Goal: Task Accomplishment & Management: Use online tool/utility

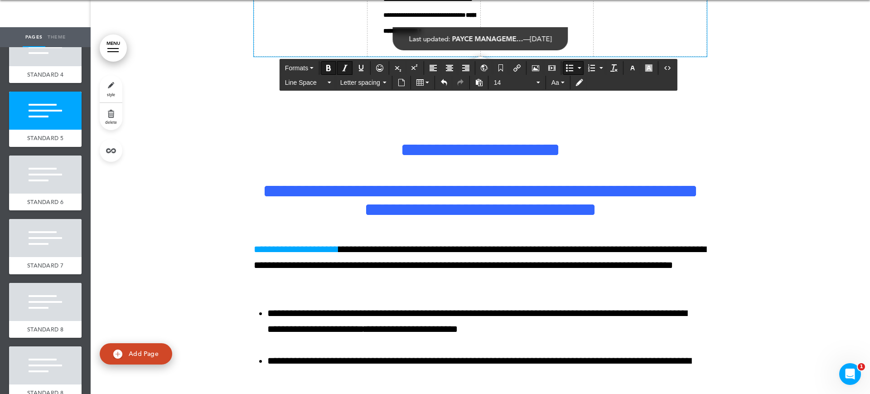
scroll to position [9746, 0]
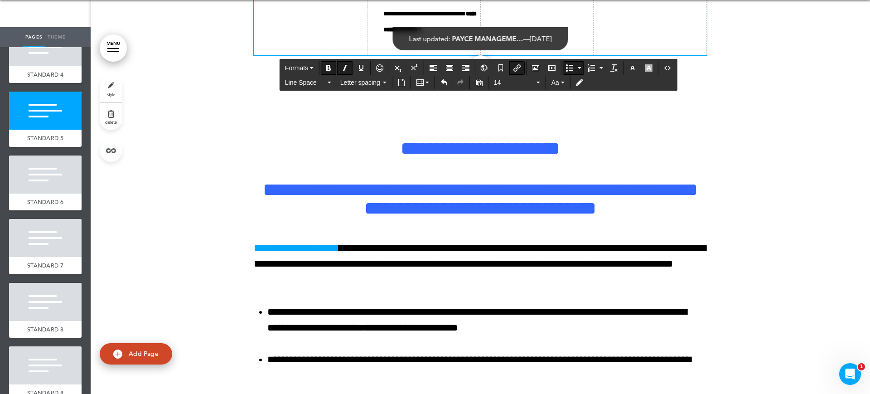
drag, startPoint x: 473, startPoint y: 208, endPoint x: 417, endPoint y: 211, distance: 56.2
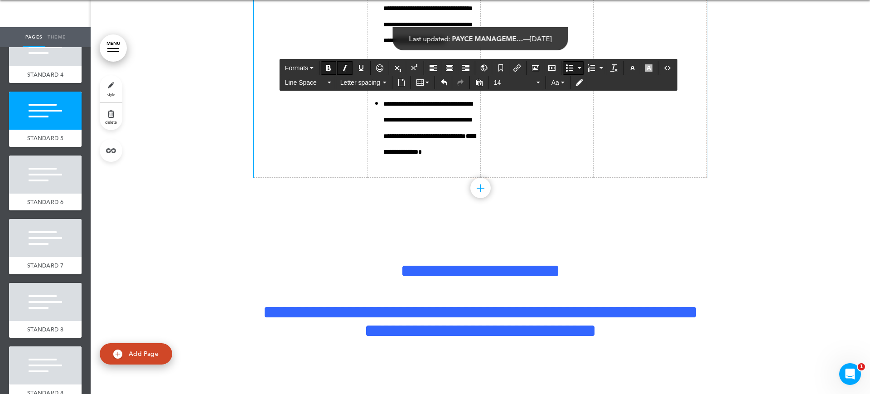
scroll to position [9576, 0]
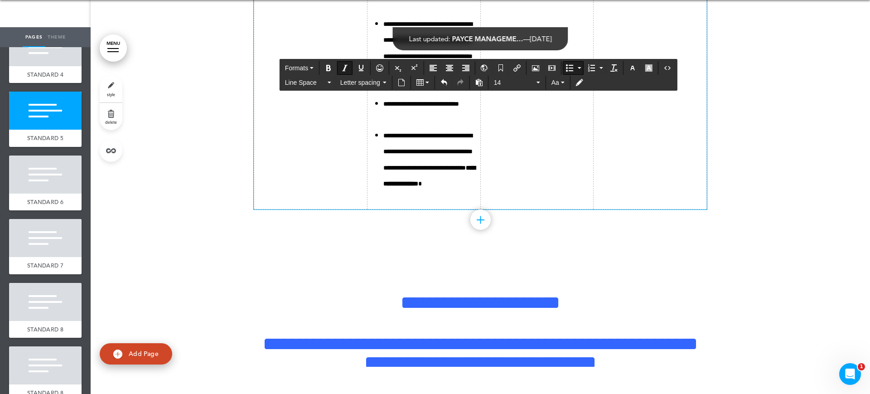
drag, startPoint x: 414, startPoint y: 169, endPoint x: 376, endPoint y: 171, distance: 37.6
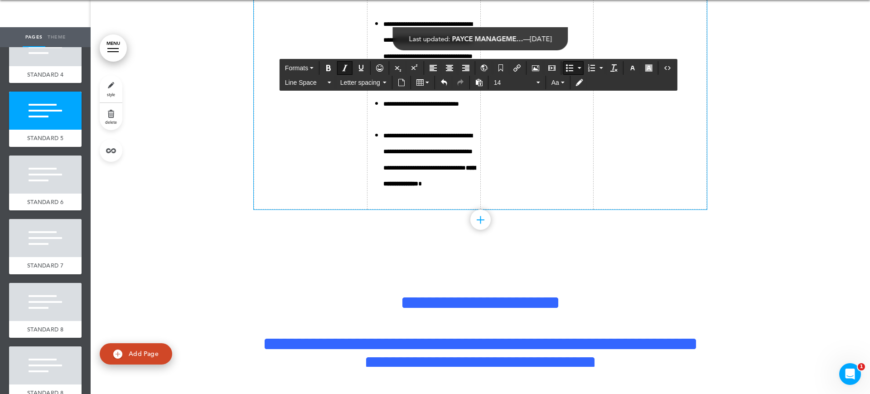
click at [330, 64] on icon "Bold" at bounding box center [328, 67] width 7 height 7
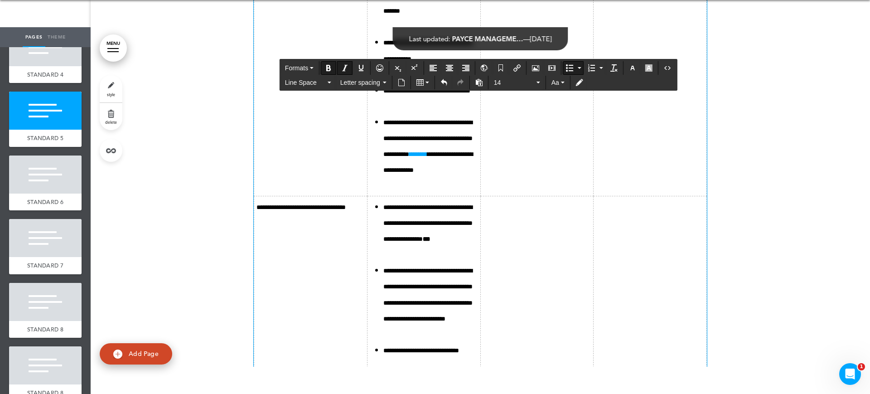
scroll to position [9350, 0]
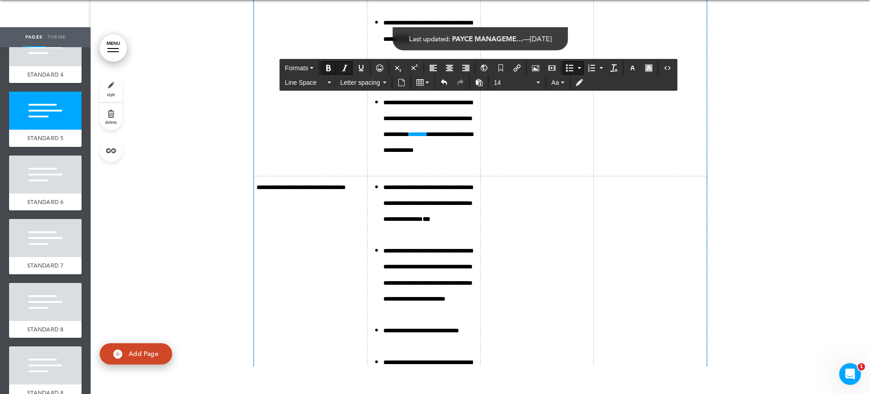
drag, startPoint x: 465, startPoint y: 328, endPoint x: 445, endPoint y: 333, distance: 20.4
click at [330, 69] on icon "Bold" at bounding box center [328, 67] width 7 height 7
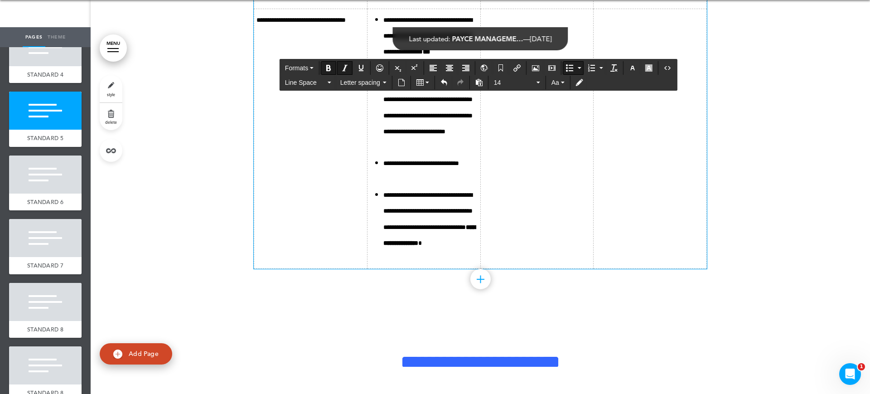
scroll to position [9406, 0]
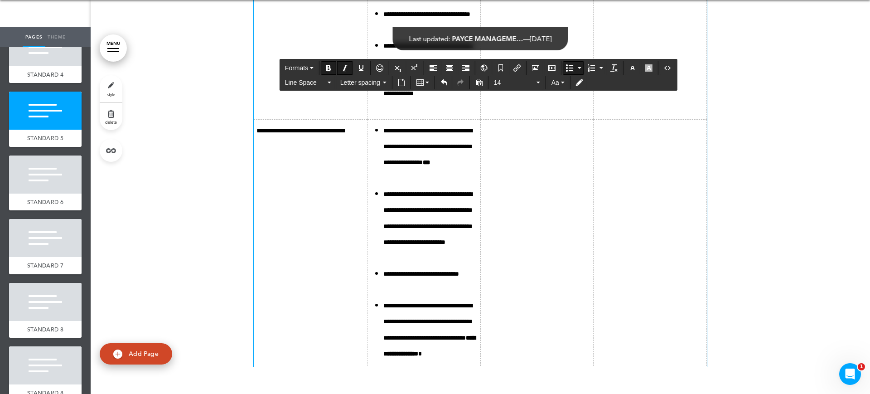
drag, startPoint x: 420, startPoint y: 110, endPoint x: 426, endPoint y: 110, distance: 5.4
drag, startPoint x: 444, startPoint y: 114, endPoint x: 400, endPoint y: 115, distance: 43.9
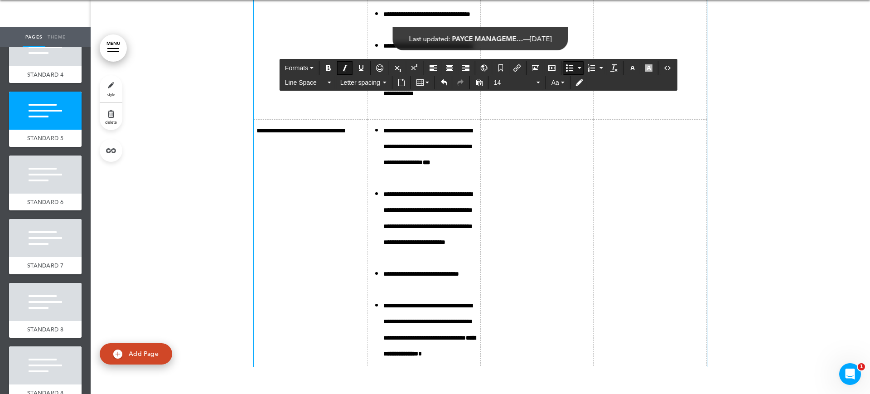
drag, startPoint x: 399, startPoint y: 118, endPoint x: 435, endPoint y: 100, distance: 39.7
click at [326, 68] on icon "Bold" at bounding box center [328, 67] width 7 height 7
drag, startPoint x: 446, startPoint y: 145, endPoint x: 379, endPoint y: 147, distance: 66.6
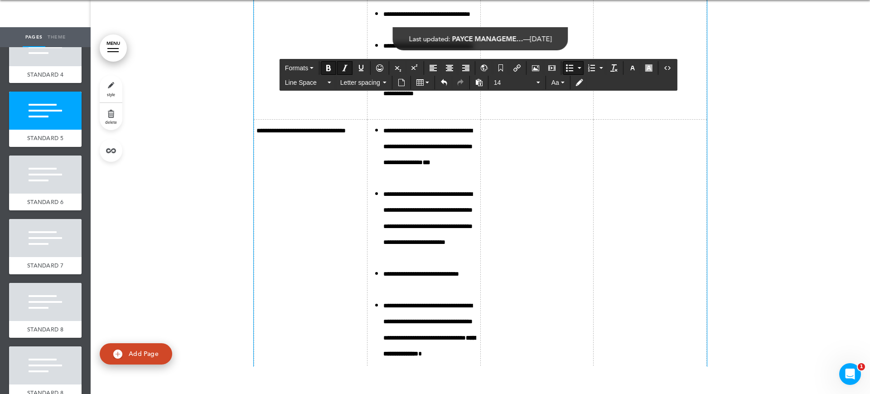
click at [332, 64] on icon "Bold" at bounding box center [328, 67] width 7 height 7
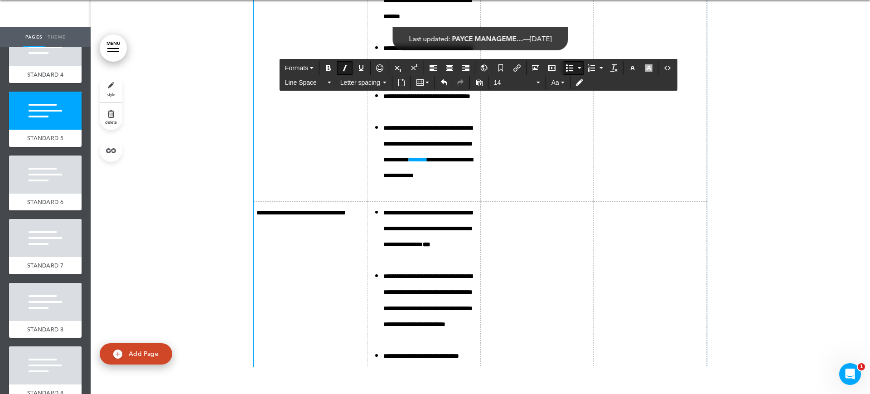
scroll to position [9293, 0]
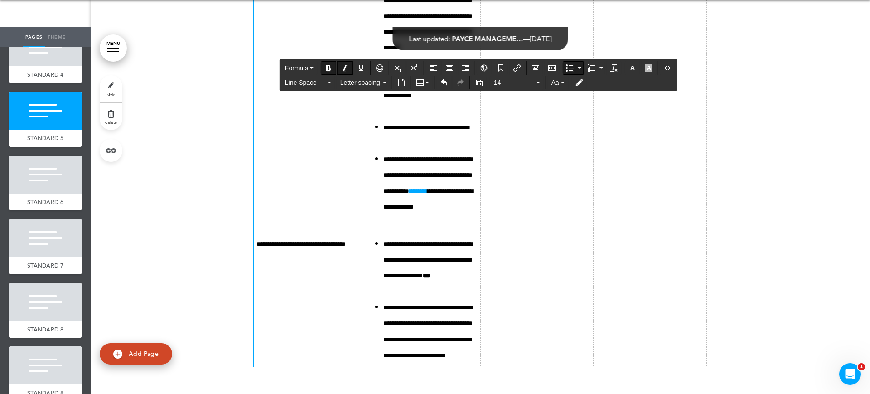
drag, startPoint x: 469, startPoint y: 229, endPoint x: 451, endPoint y: 226, distance: 17.9
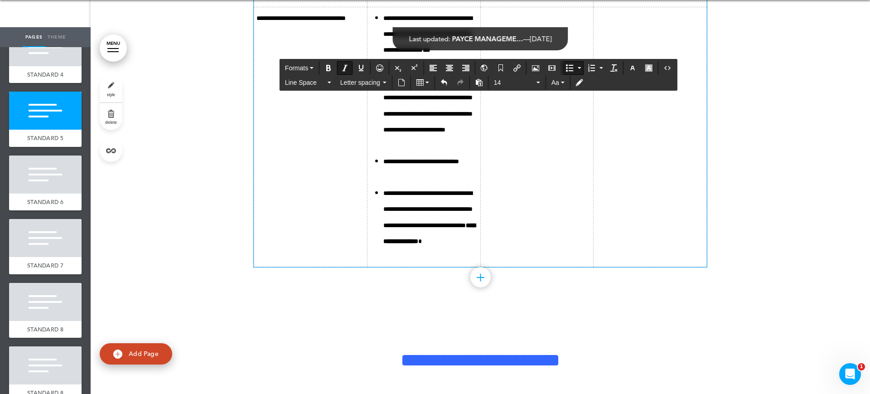
scroll to position [9520, 0]
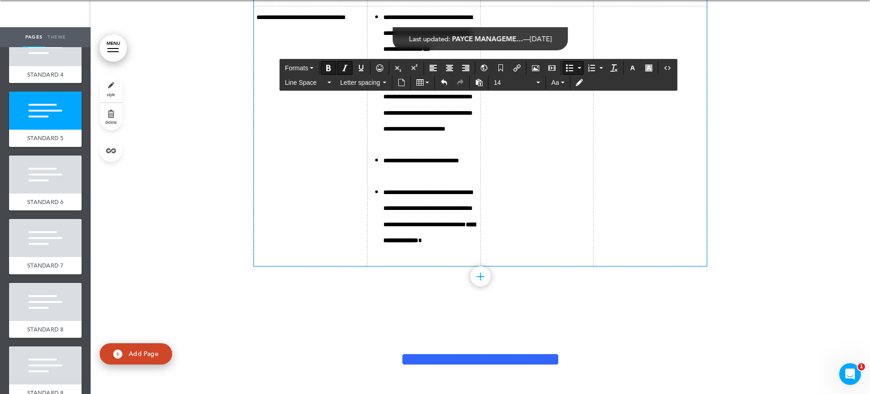
drag, startPoint x: 412, startPoint y: 277, endPoint x: 423, endPoint y: 264, distance: 16.7
click at [404, 81] on icon "Insert document" at bounding box center [401, 82] width 7 height 7
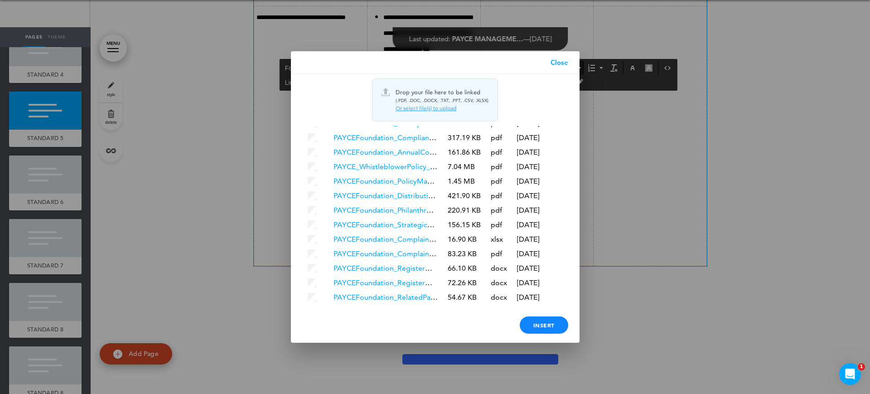
scroll to position [104, 0]
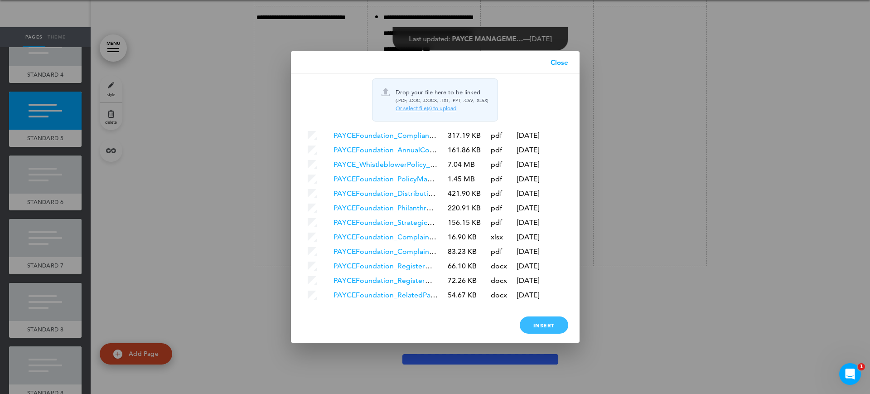
click at [545, 322] on div "Insert" at bounding box center [543, 324] width 48 height 17
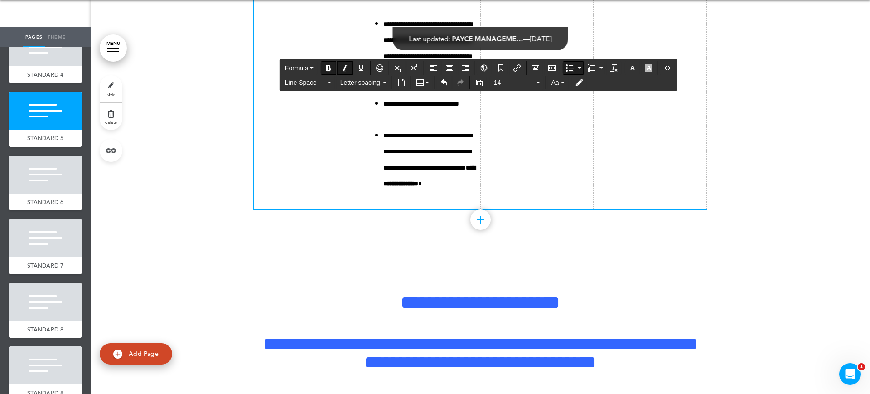
scroll to position [9633, 0]
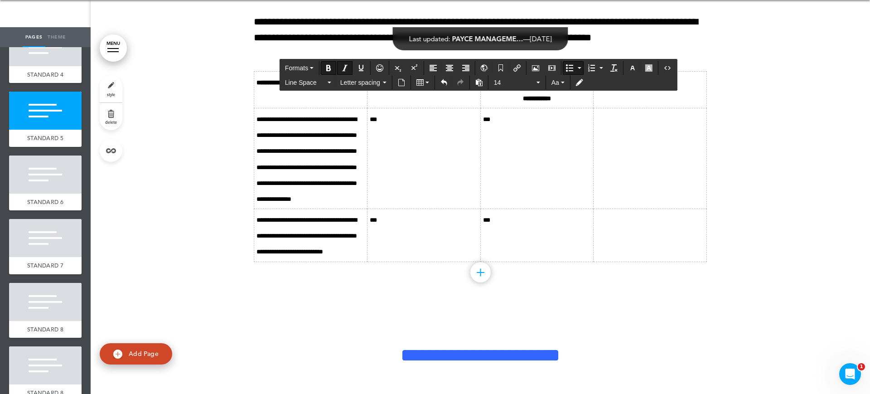
scroll to position [10142, 0]
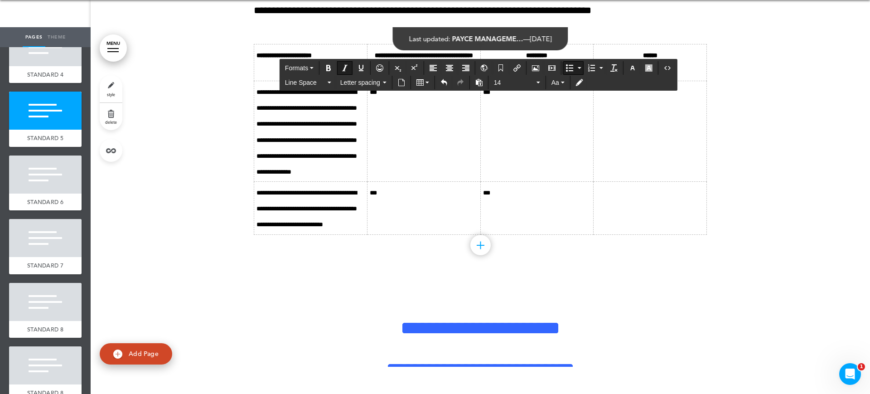
drag, startPoint x: 447, startPoint y: 185, endPoint x: 392, endPoint y: 187, distance: 54.8
click at [515, 72] on button "Insert/edit airmason link" at bounding box center [516, 68] width 14 height 13
type input "**********"
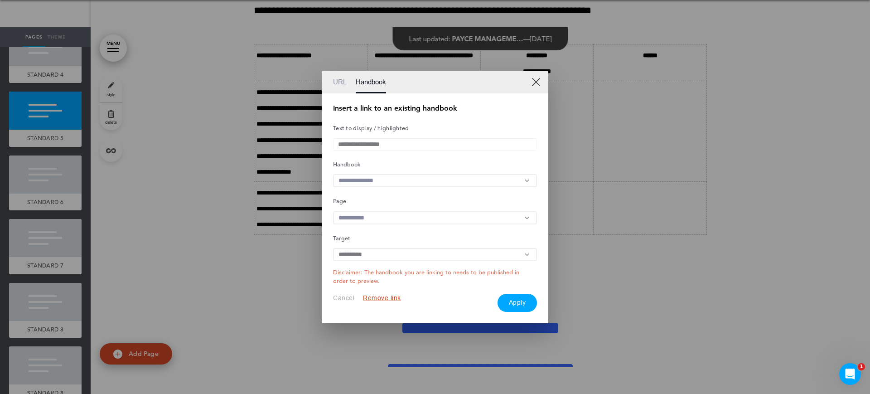
click at [396, 175] on input "text" at bounding box center [435, 180] width 204 height 13
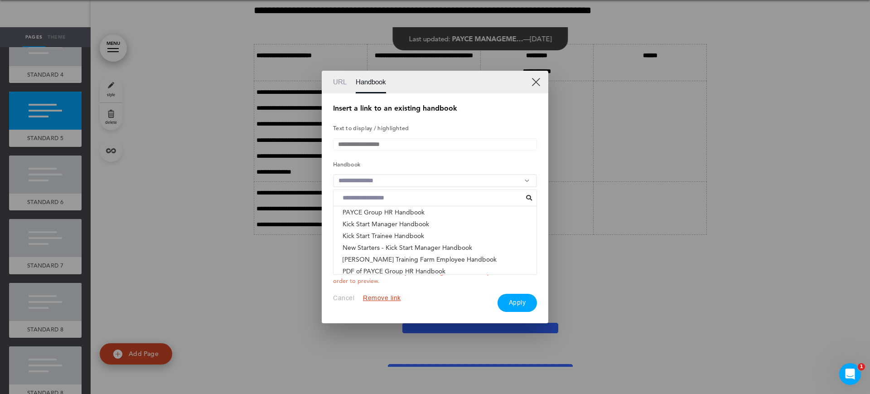
click at [382, 277] on li "ACNC GOVERNANCE STANDARDS - PAYCE FOUNDATION & PHI..." at bounding box center [434, 283] width 203 height 12
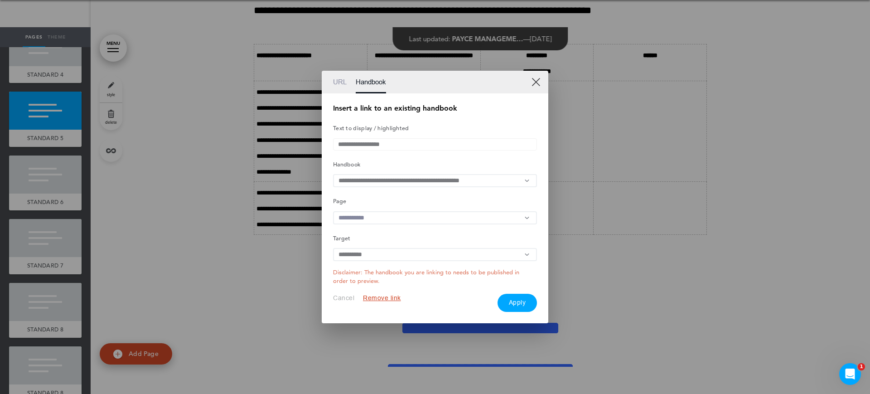
click at [384, 213] on input "text" at bounding box center [435, 217] width 204 height 13
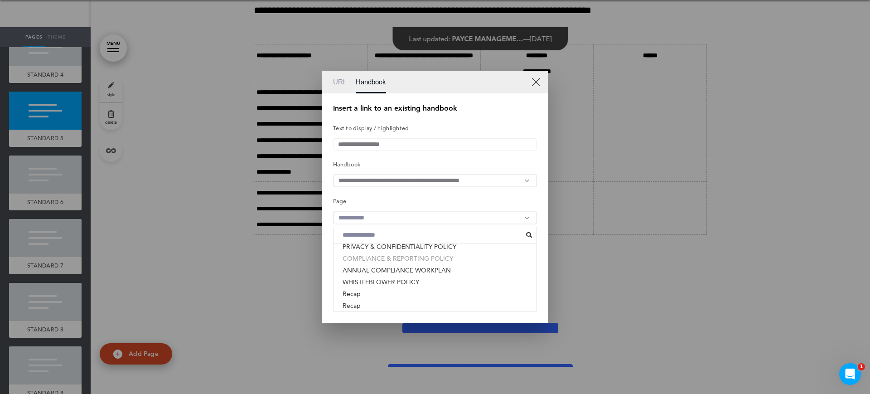
scroll to position [184, 0]
click at [396, 301] on li "RESPONSIBLE PEOPLE" at bounding box center [434, 301] width 203 height 12
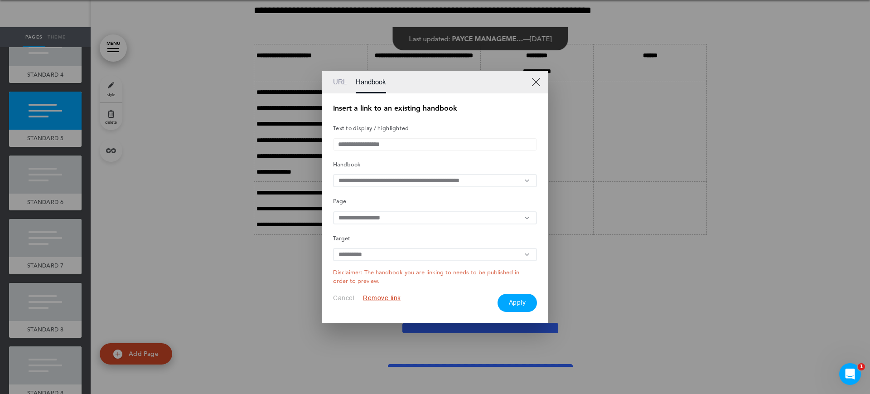
click at [513, 311] on button "Apply" at bounding box center [517, 302] width 40 height 18
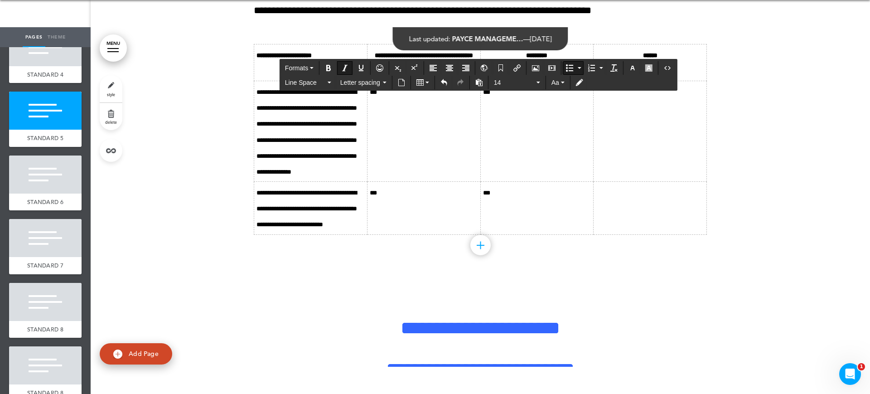
scroll to position [10199, 0]
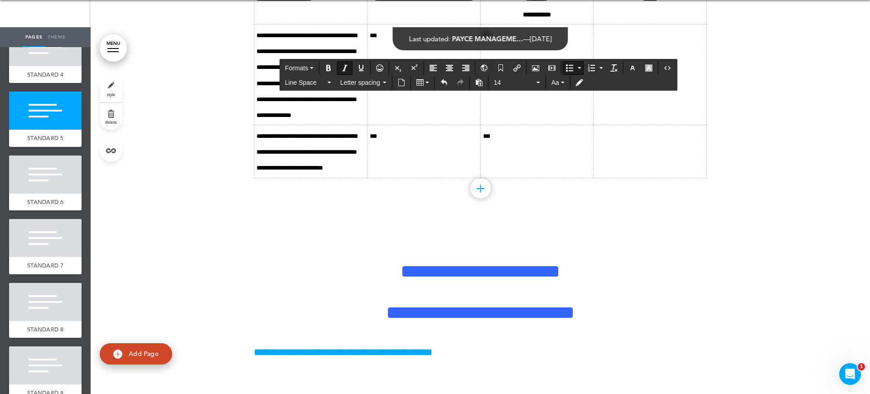
drag, startPoint x: 447, startPoint y: 226, endPoint x: 391, endPoint y: 226, distance: 55.7
click at [518, 70] on icon "Insert/edit airmason link" at bounding box center [516, 67] width 7 height 7
type input "**********"
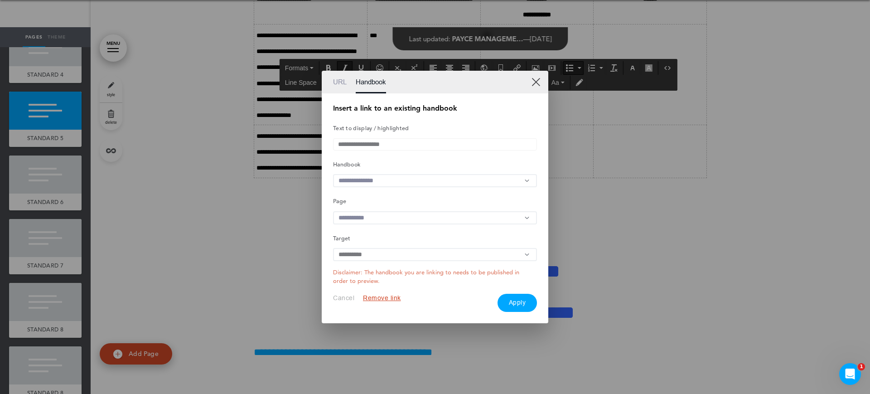
click at [411, 180] on input "text" at bounding box center [435, 180] width 204 height 13
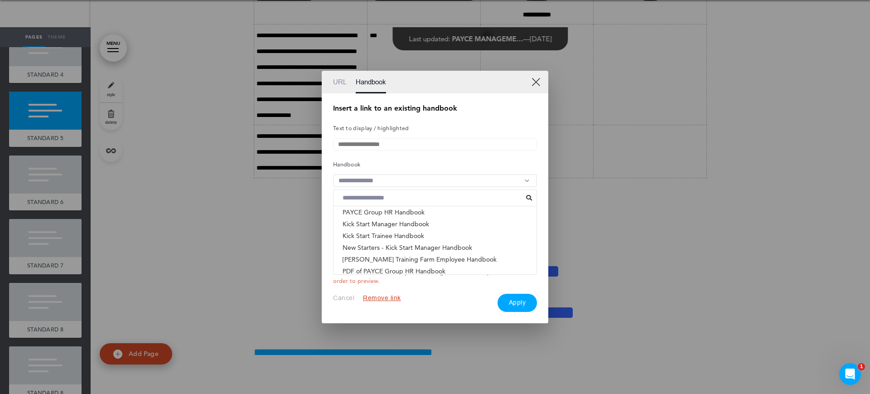
click at [376, 277] on li "ACNC GOVERNANCE STANDARDS - PAYCE FOUNDATION & PHI..." at bounding box center [434, 283] width 203 height 12
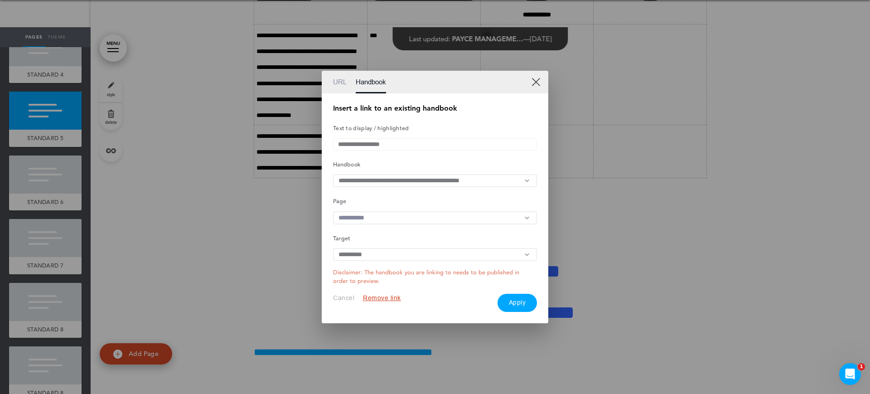
click at [416, 218] on input "text" at bounding box center [435, 217] width 204 height 13
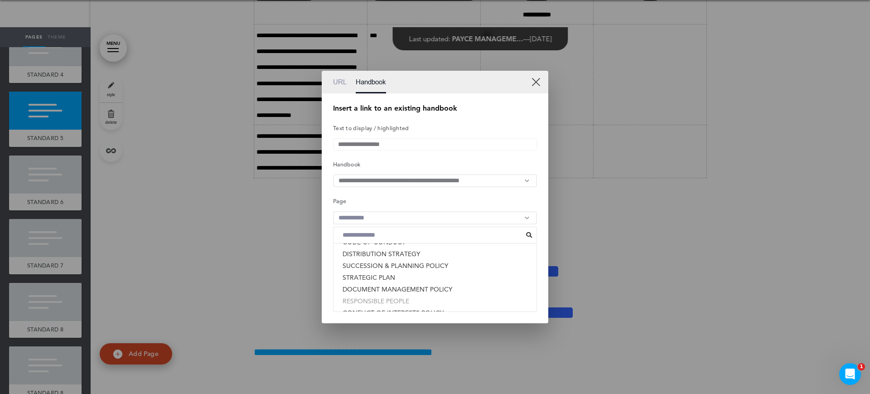
click at [400, 303] on li "RESPONSIBLE PEOPLE" at bounding box center [434, 301] width 203 height 12
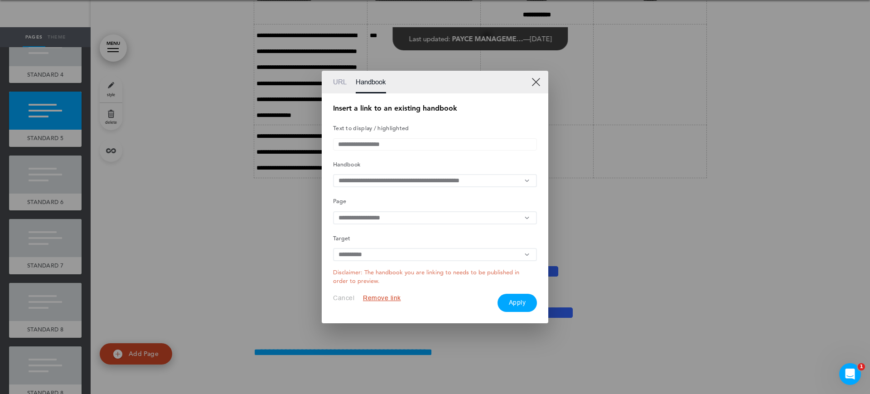
drag, startPoint x: 539, startPoint y: 309, endPoint x: 529, endPoint y: 310, distance: 10.4
click at [538, 309] on div "**********" at bounding box center [435, 207] width 226 height 229
click at [527, 309] on button "Apply" at bounding box center [517, 302] width 40 height 18
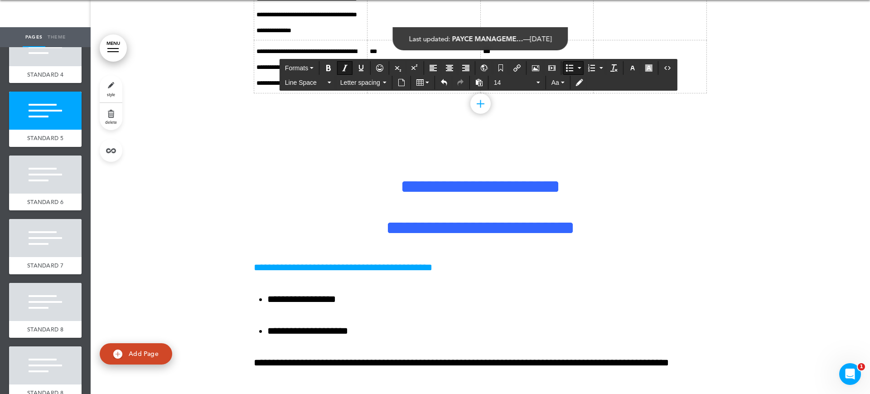
scroll to position [10312, 0]
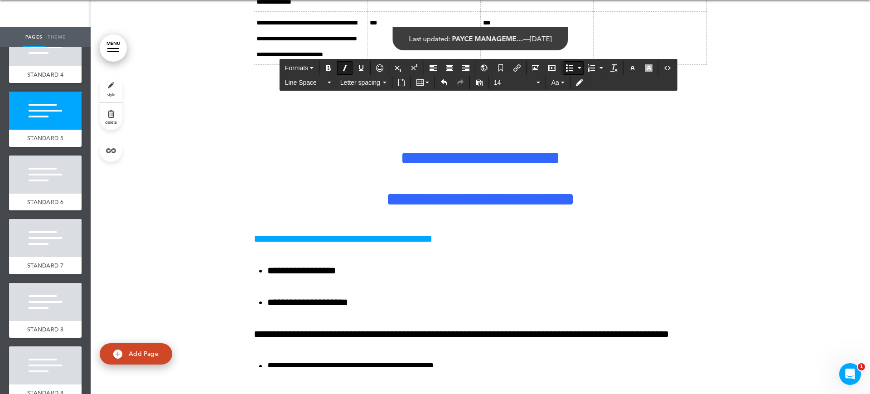
drag, startPoint x: 449, startPoint y: 212, endPoint x: 391, endPoint y: 215, distance: 58.0
click at [513, 66] on button "Insert/edit airmason link" at bounding box center [516, 68] width 14 height 13
type input "**********"
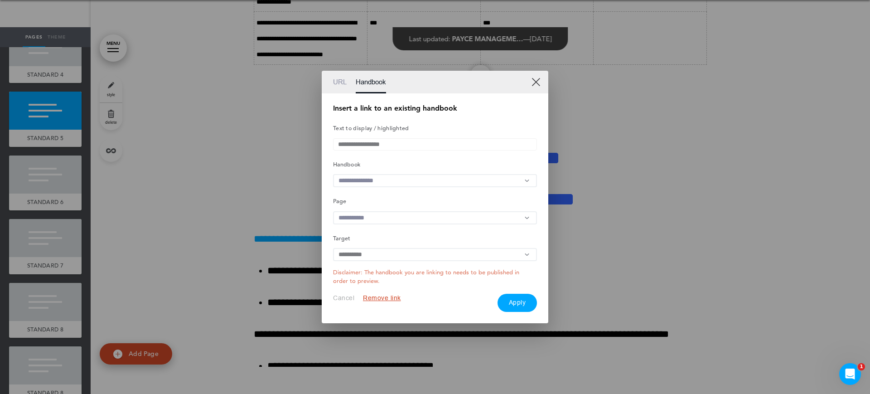
click at [442, 180] on input "text" at bounding box center [435, 180] width 204 height 13
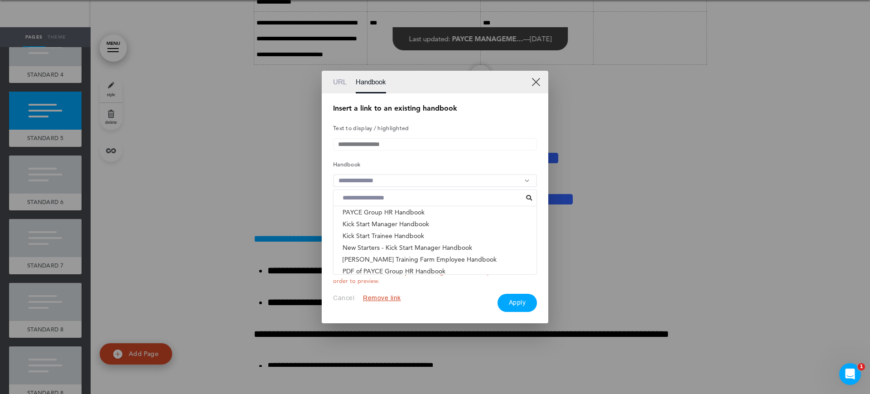
click at [402, 277] on li "ACNC GOVERNANCE STANDARDS - PAYCE FOUNDATION & PHI..." at bounding box center [434, 283] width 203 height 12
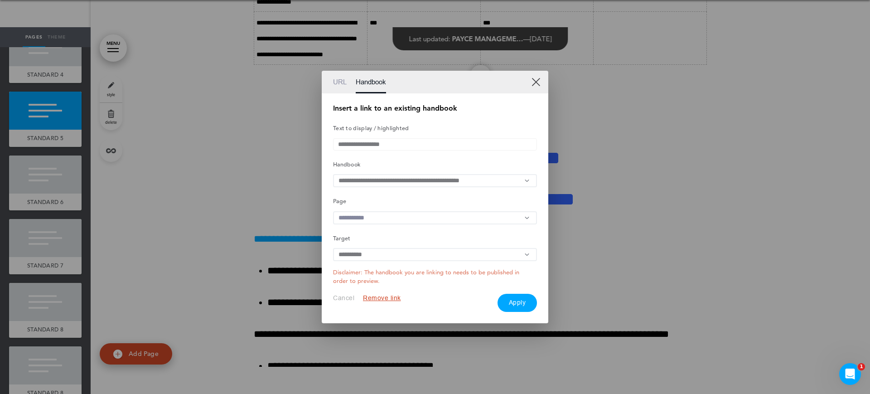
click at [453, 218] on input "text" at bounding box center [435, 217] width 204 height 13
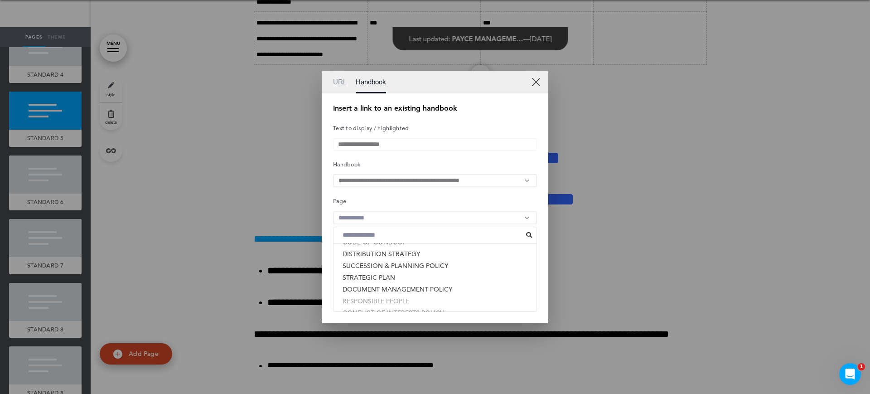
click at [391, 303] on li "RESPONSIBLE PEOPLE" at bounding box center [434, 301] width 203 height 12
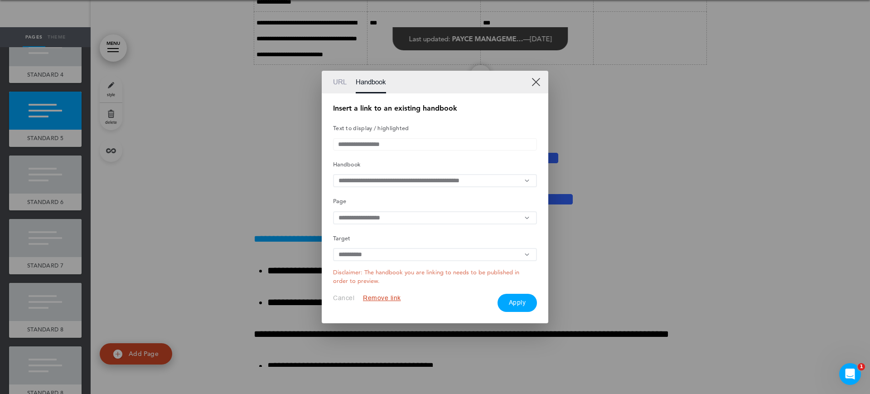
click at [507, 304] on button "Apply" at bounding box center [517, 302] width 40 height 18
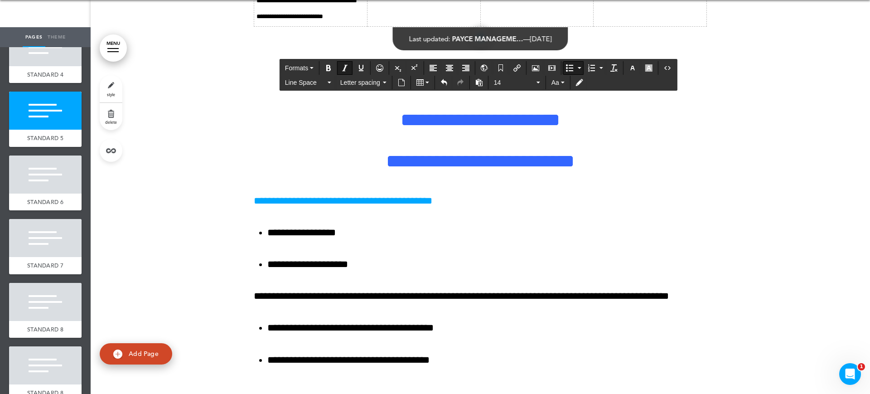
scroll to position [10369, 0]
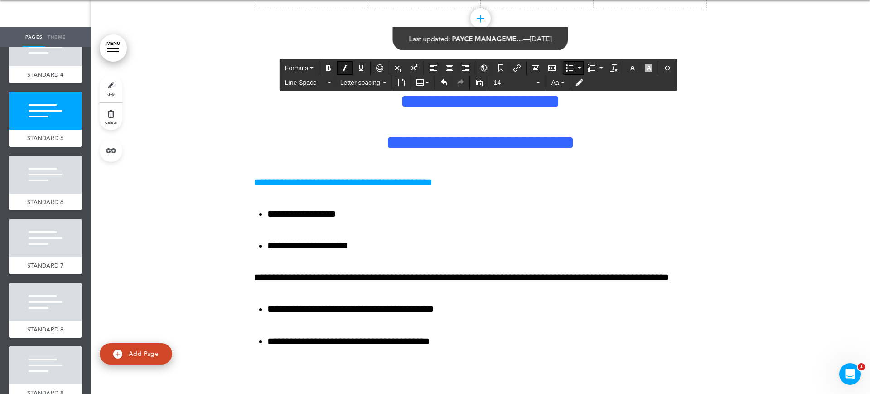
drag, startPoint x: 449, startPoint y: 204, endPoint x: 419, endPoint y: 208, distance: 29.7
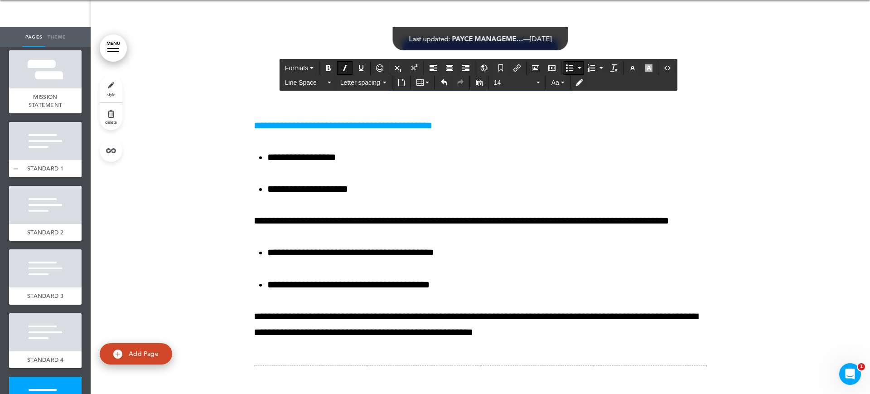
scroll to position [0, 0]
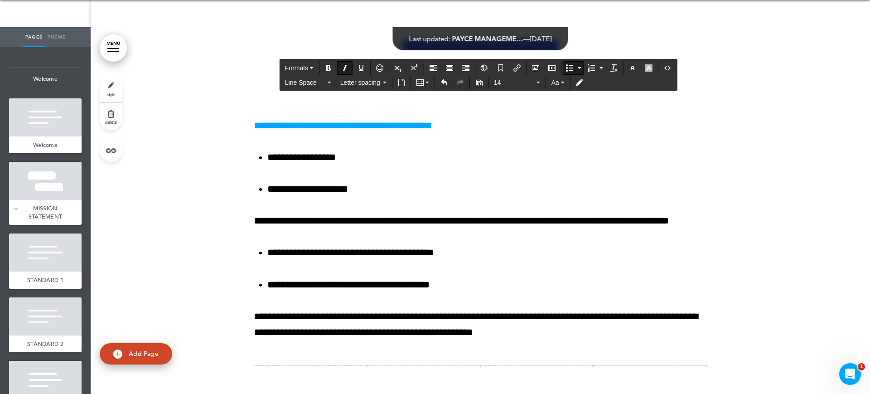
click at [47, 182] on div at bounding box center [45, 181] width 72 height 38
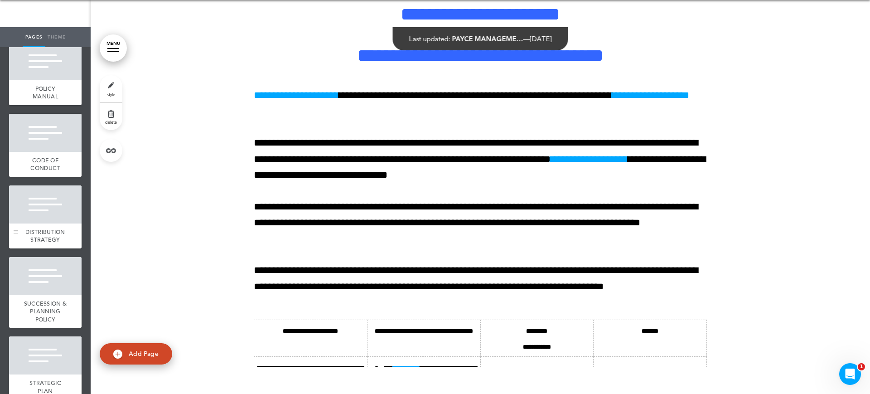
scroll to position [962, 0]
click at [34, 76] on div at bounding box center [45, 62] width 72 height 38
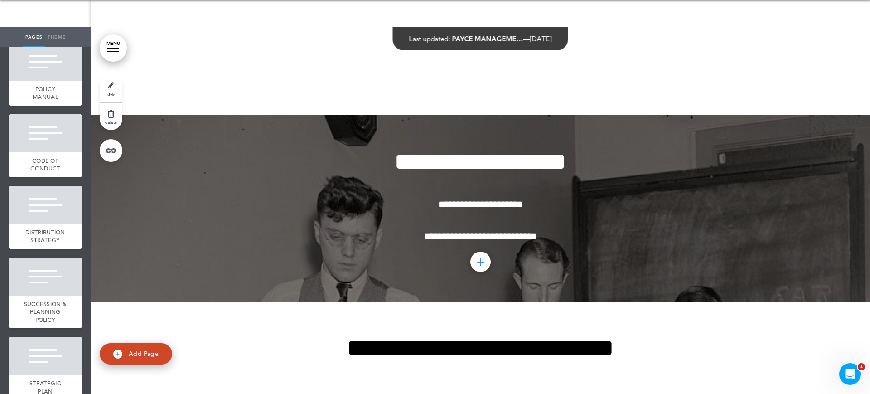
scroll to position [15178, 0]
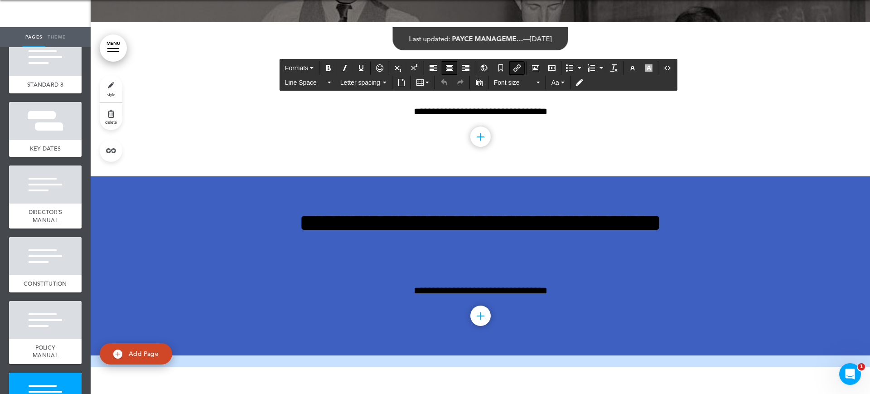
scroll to position [679, 0]
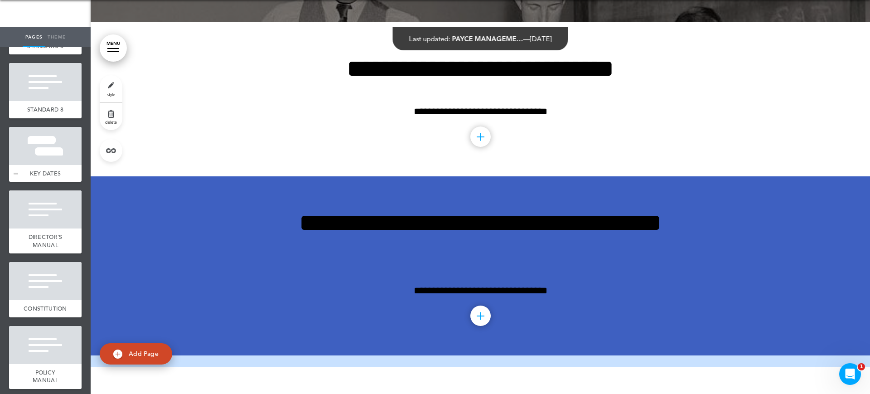
click at [43, 149] on div at bounding box center [45, 146] width 72 height 38
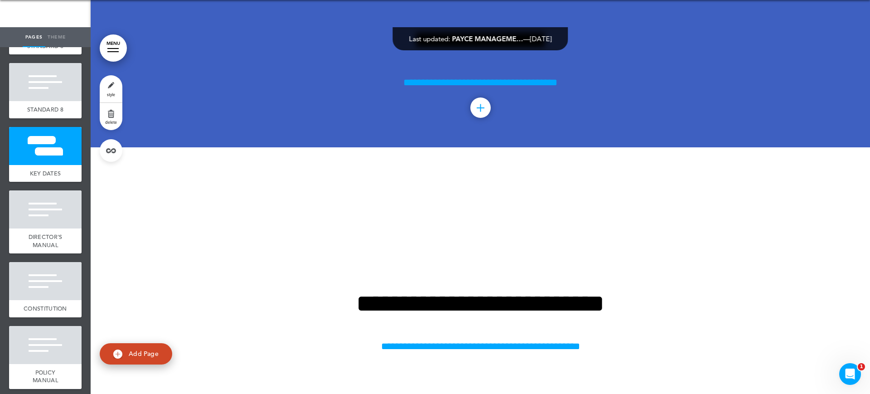
scroll to position [14557, 0]
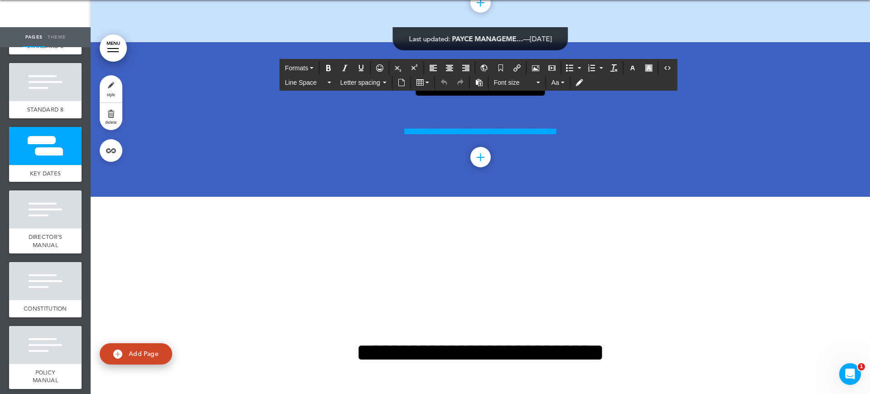
drag, startPoint x: 442, startPoint y: 326, endPoint x: 376, endPoint y: 274, distance: 84.1
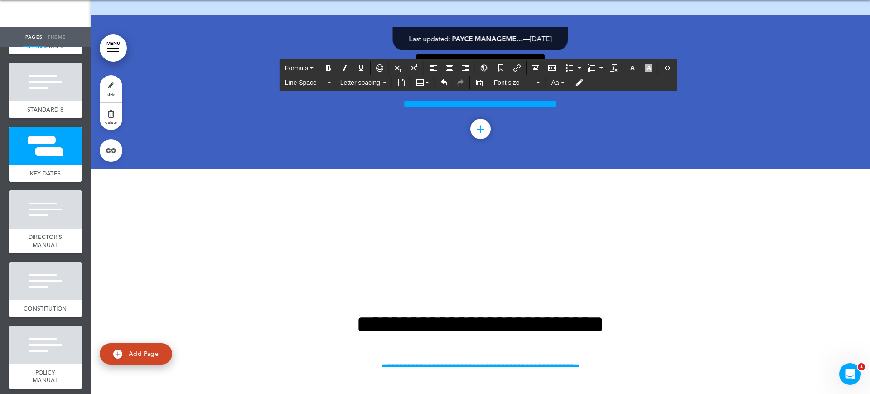
drag, startPoint x: 461, startPoint y: 314, endPoint x: 374, endPoint y: 268, distance: 98.1
click at [448, 68] on icon "Align center" at bounding box center [449, 67] width 7 height 7
drag, startPoint x: 427, startPoint y: 301, endPoint x: 485, endPoint y: 298, distance: 58.5
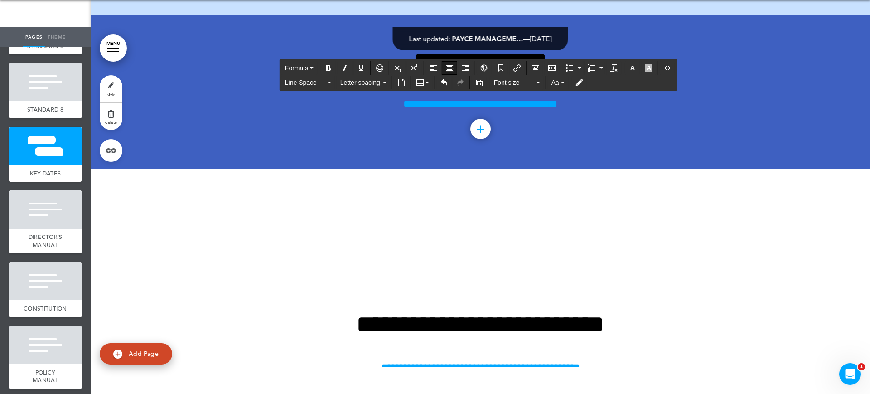
drag, startPoint x: 486, startPoint y: 315, endPoint x: 424, endPoint y: 303, distance: 63.2
click at [332, 67] on icon "Bold" at bounding box center [328, 67] width 7 height 7
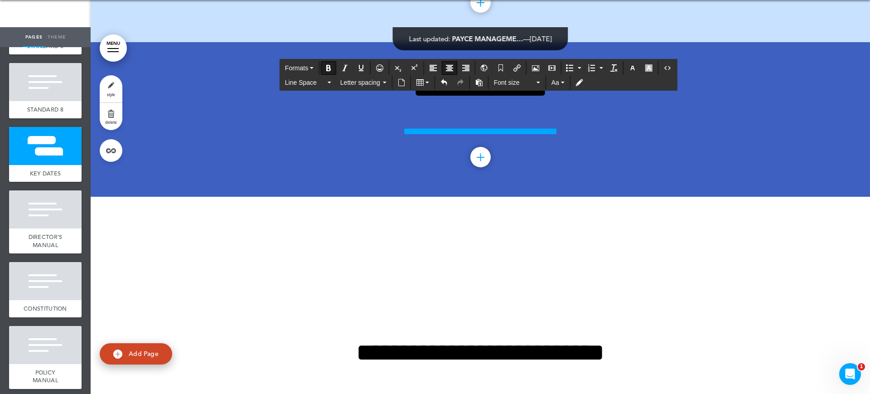
drag, startPoint x: 478, startPoint y: 342, endPoint x: 387, endPoint y: 333, distance: 91.9
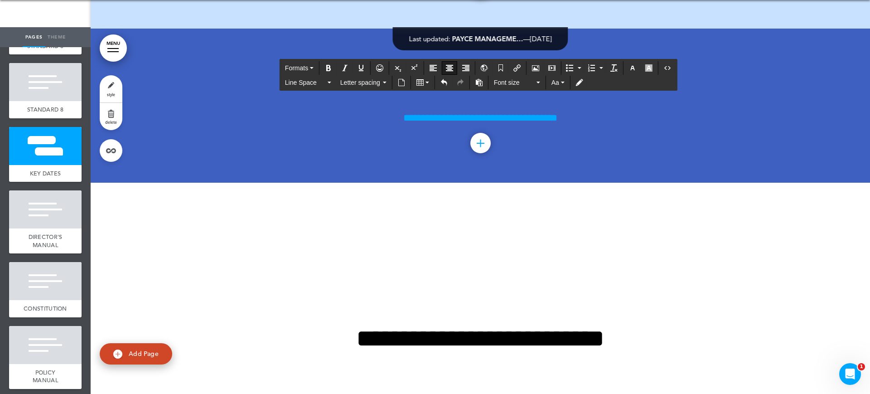
drag, startPoint x: 504, startPoint y: 307, endPoint x: 444, endPoint y: 309, distance: 59.4
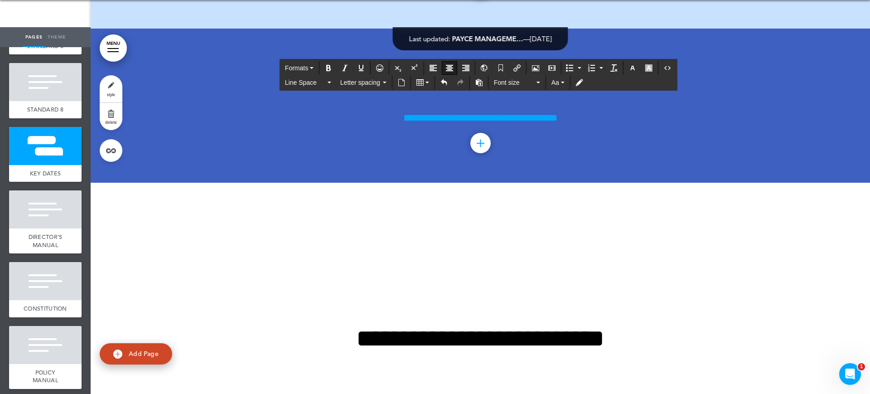
drag, startPoint x: 484, startPoint y: 329, endPoint x: 379, endPoint y: 314, distance: 105.6
click at [324, 66] on button "Bold" at bounding box center [328, 68] width 14 height 13
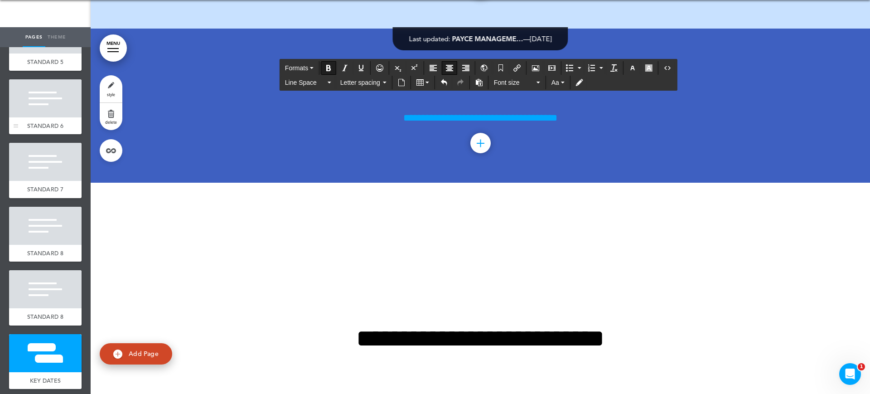
scroll to position [453, 0]
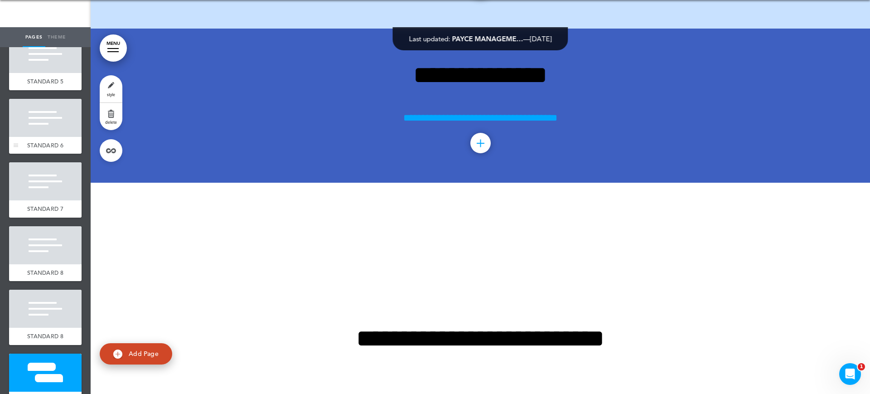
click at [39, 108] on div at bounding box center [45, 118] width 72 height 38
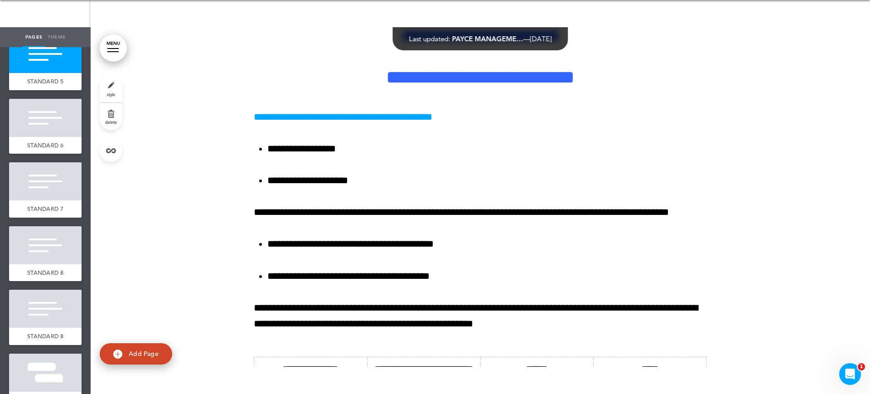
scroll to position [10432, 0]
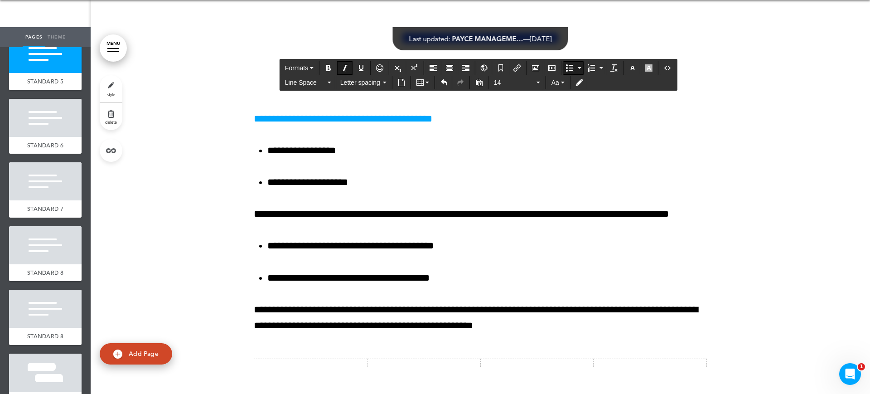
drag, startPoint x: 417, startPoint y: 122, endPoint x: 378, endPoint y: 128, distance: 39.3
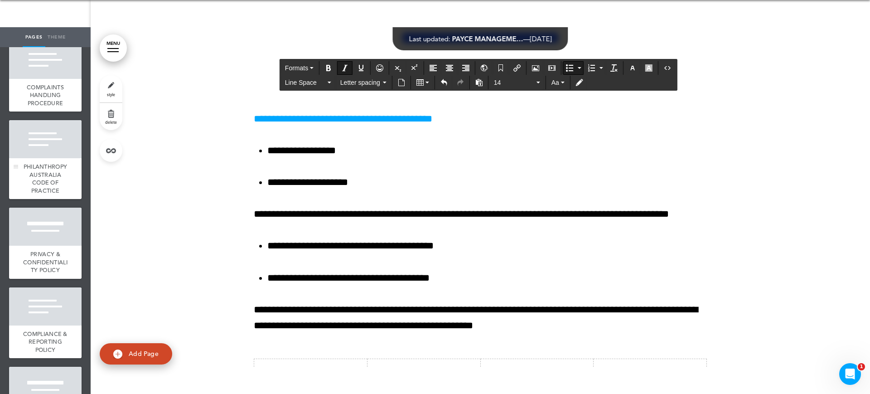
scroll to position [1642, 0]
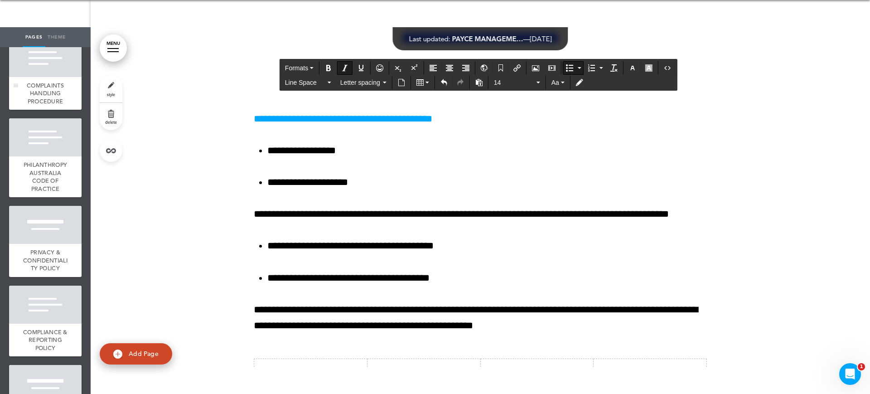
click at [42, 105] on span "COMPLAINTS HANDLING PROCEDURE" at bounding box center [45, 94] width 37 height 24
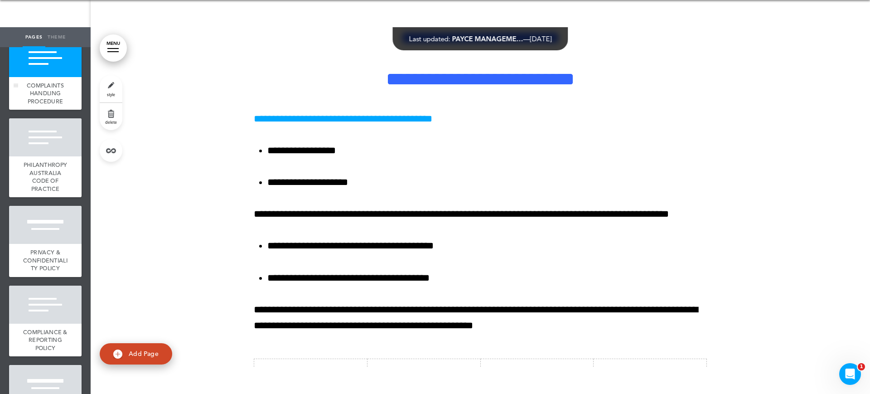
scroll to position [16985, 0]
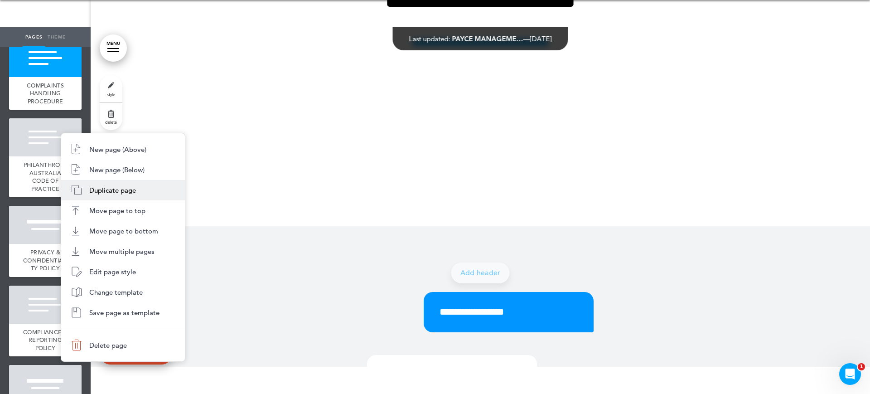
click at [98, 192] on span "Duplicate page" at bounding box center [112, 190] width 47 height 9
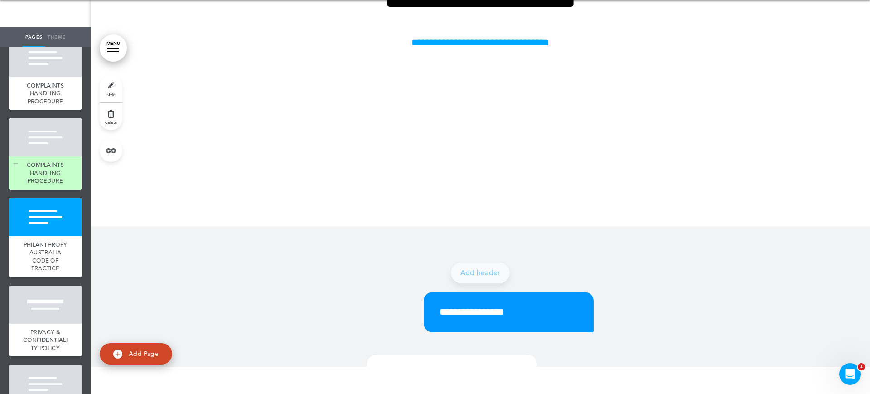
click at [49, 156] on div at bounding box center [45, 137] width 72 height 38
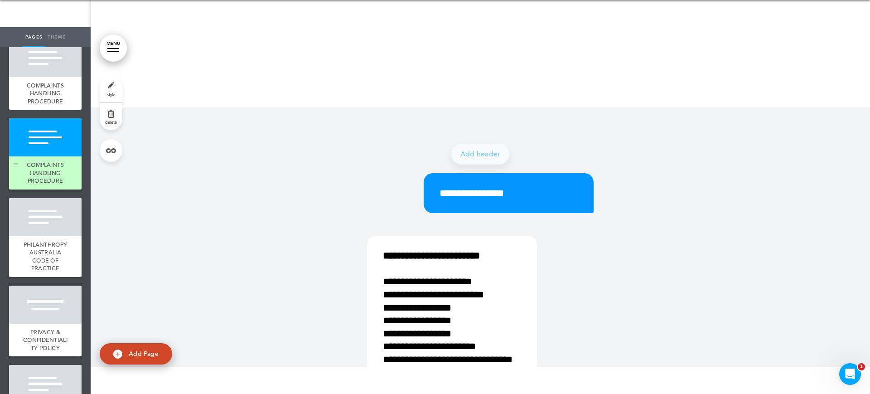
scroll to position [17139, 0]
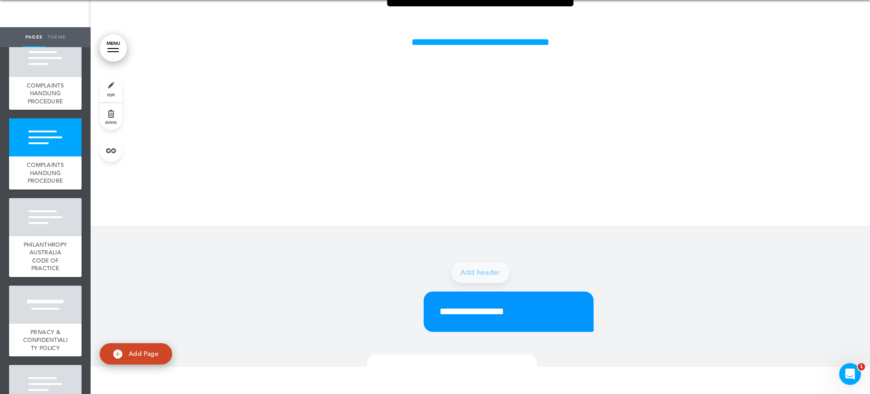
click at [111, 94] on span "style" at bounding box center [111, 93] width 8 height 5
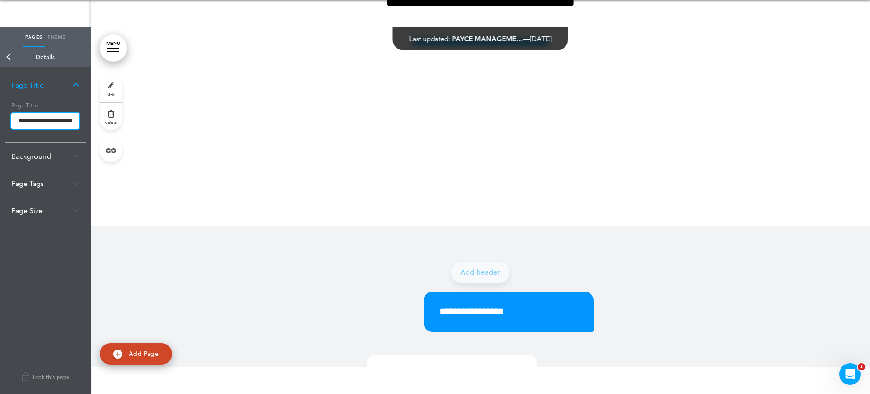
click at [73, 117] on input "**********" at bounding box center [45, 120] width 68 height 15
type input "*"
type input "**********"
click at [303, 57] on body "Make this page common so it is available in other handbooks. This handbook [GEO…" at bounding box center [435, 170] width 870 height 394
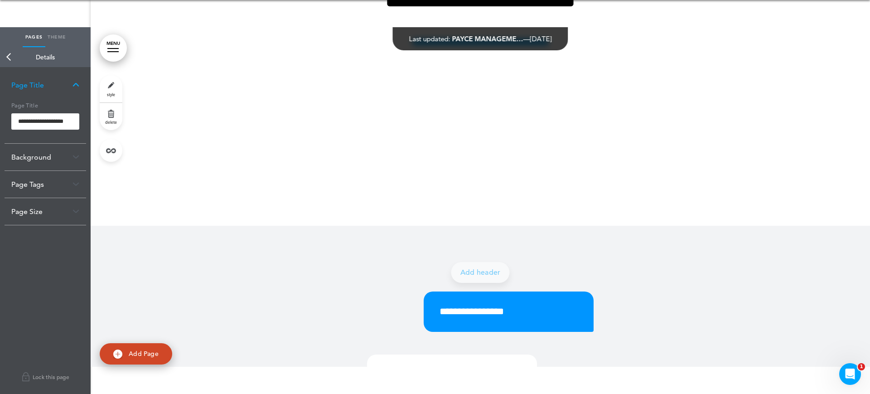
scroll to position [0, 0]
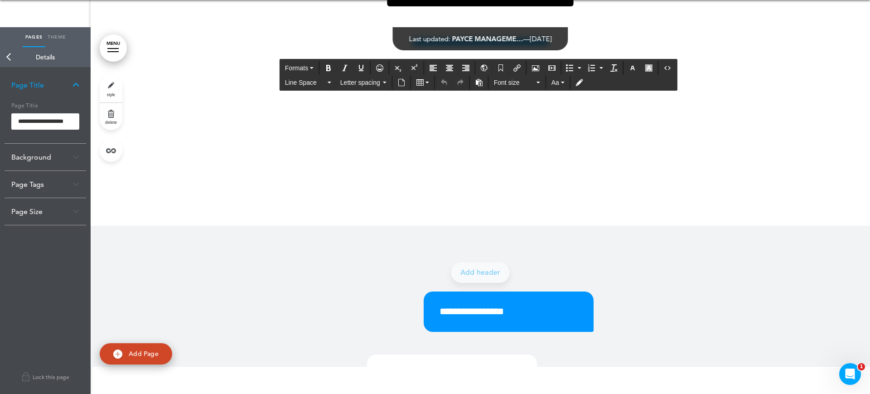
click at [256, 47] on body "Make this page common so it is available in other handbooks. This handbook [GEO…" at bounding box center [435, 170] width 870 height 394
drag, startPoint x: 256, startPoint y: 47, endPoint x: 774, endPoint y: 44, distance: 518.1
paste div
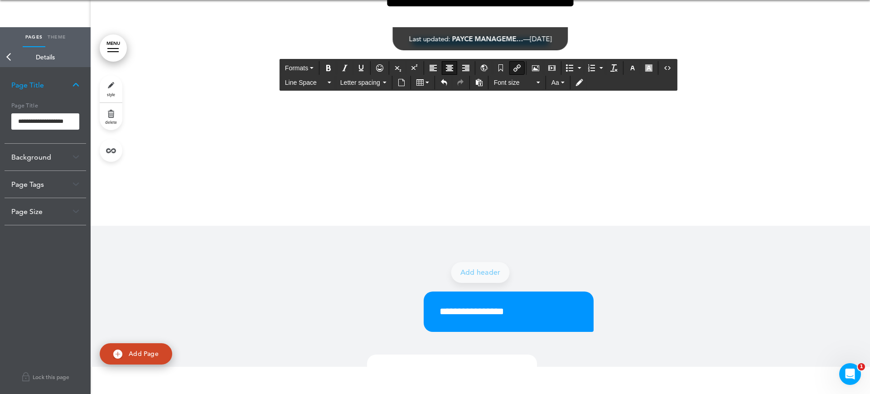
drag, startPoint x: 609, startPoint y: 89, endPoint x: 284, endPoint y: 92, distance: 325.2
click at [402, 83] on icon "Insert document" at bounding box center [401, 82] width 7 height 7
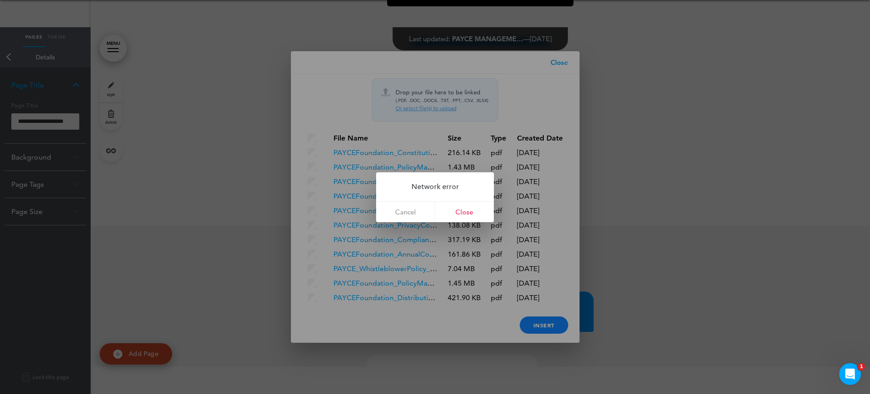
click at [563, 63] on div at bounding box center [435, 197] width 870 height 394
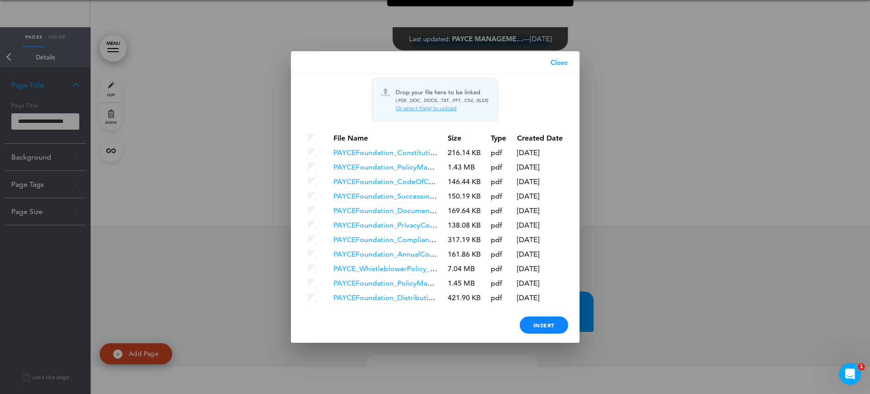
click at [564, 61] on link "Close" at bounding box center [559, 62] width 40 height 23
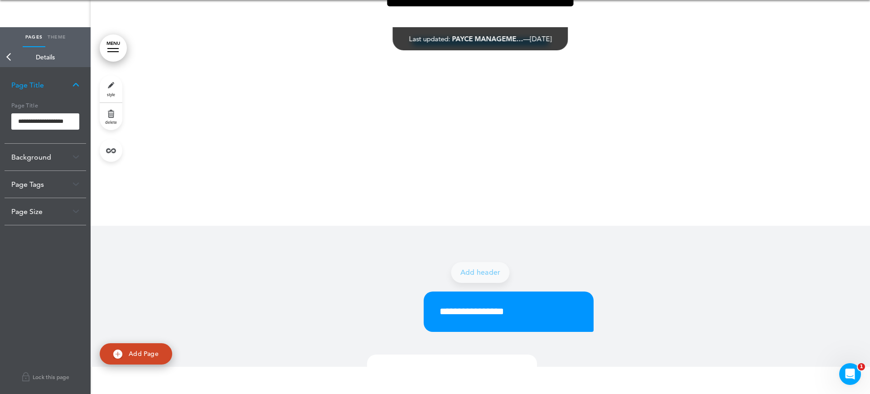
drag, startPoint x: 505, startPoint y: 90, endPoint x: 518, endPoint y: 89, distance: 12.7
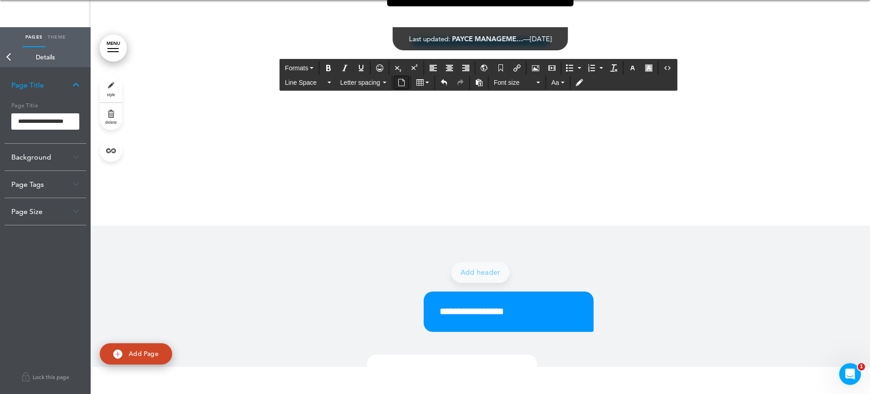
click at [401, 84] on icon "Insert document" at bounding box center [401, 82] width 7 height 7
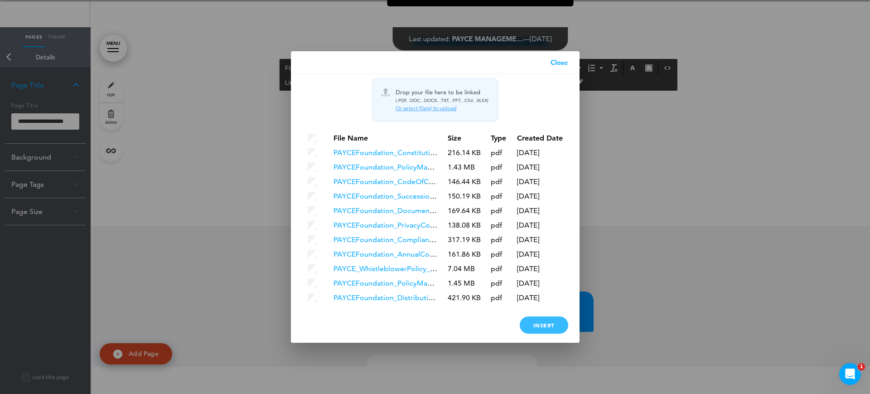
click at [562, 322] on div "Insert" at bounding box center [543, 324] width 48 height 17
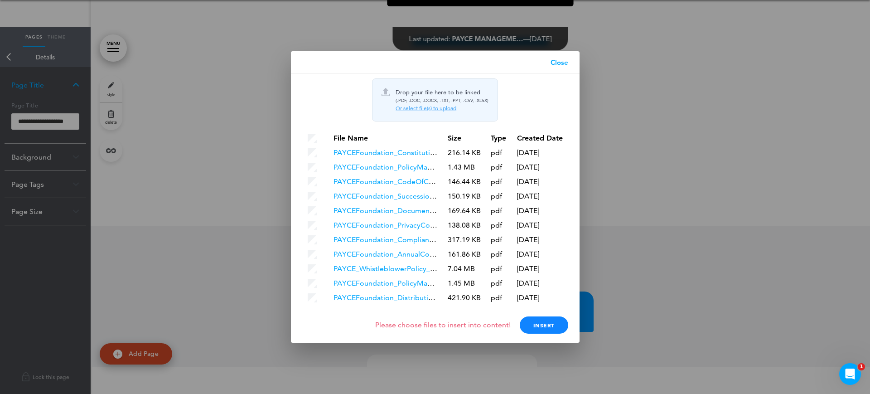
click at [412, 105] on div "Or select file(s) to upload" at bounding box center [441, 108] width 93 height 7
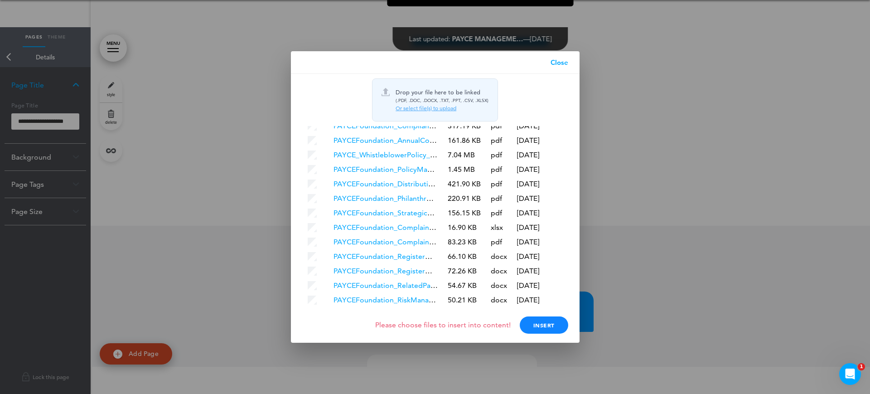
scroll to position [119, 0]
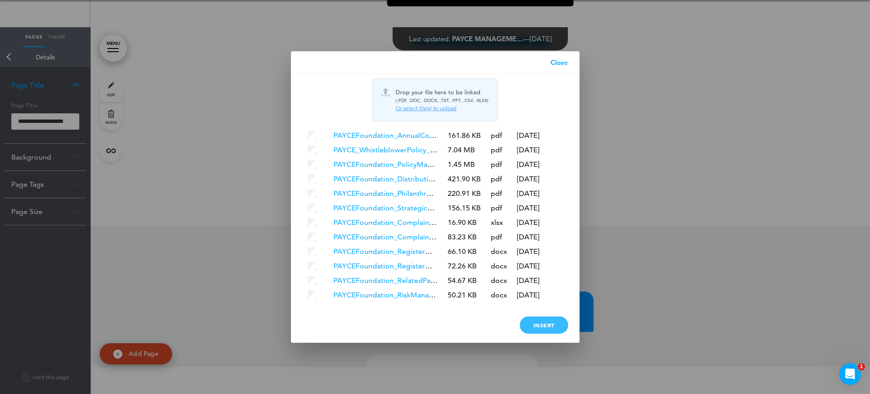
click at [544, 328] on div "Insert" at bounding box center [543, 324] width 48 height 17
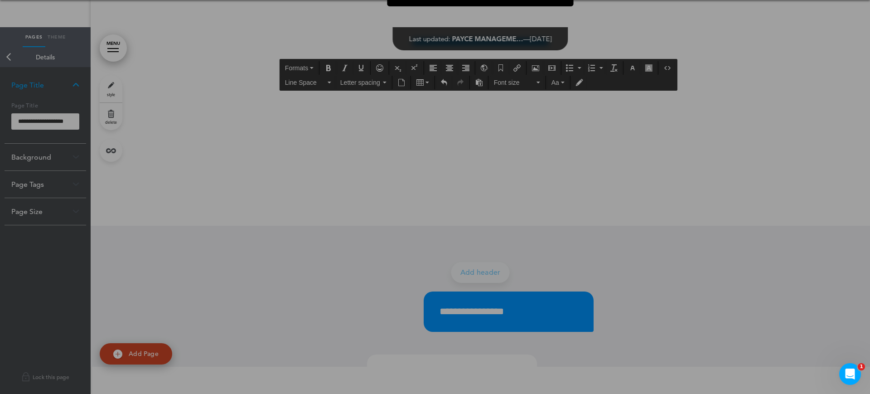
scroll to position [0, 0]
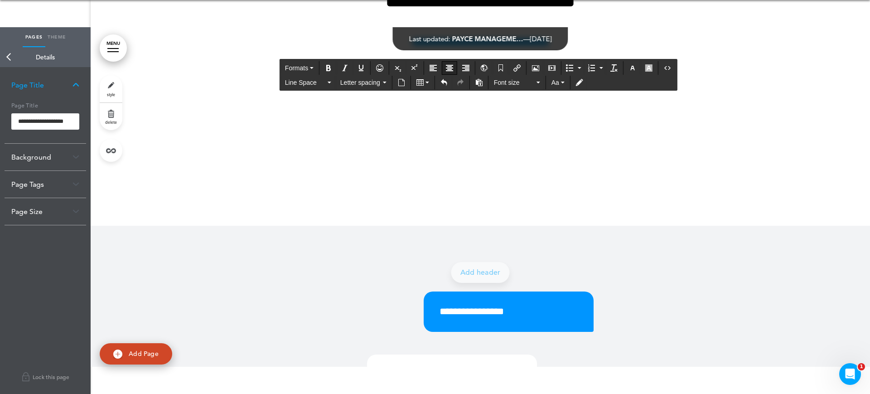
click at [451, 70] on icon "Align center" at bounding box center [449, 67] width 7 height 7
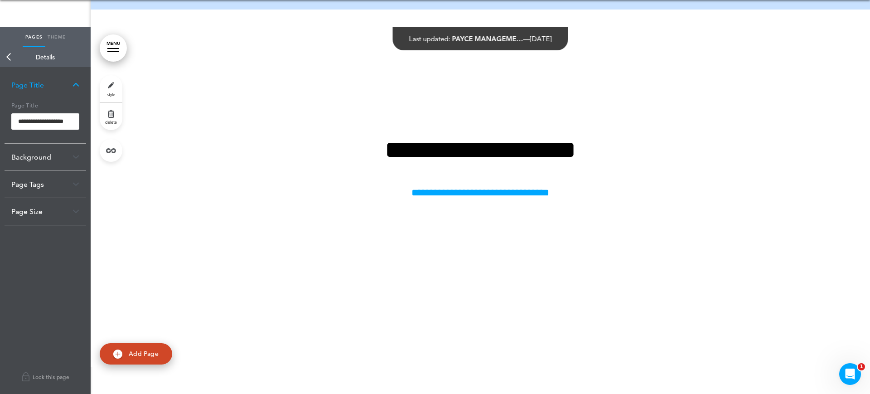
scroll to position [16969, 0]
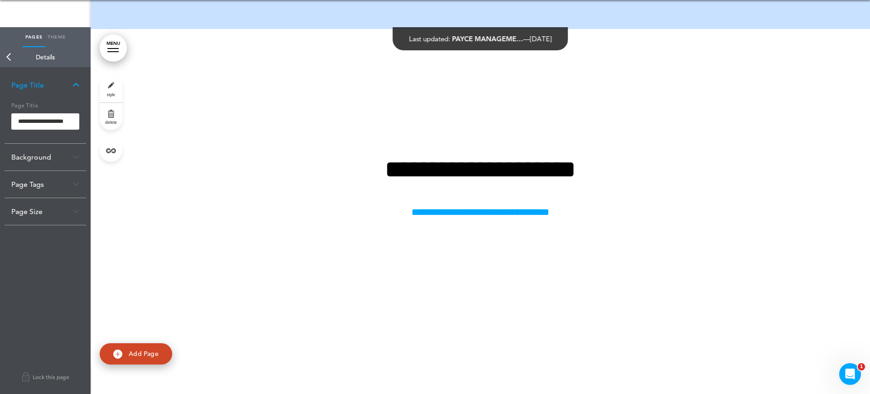
click at [59, 144] on div "Background" at bounding box center [46, 157] width 82 height 27
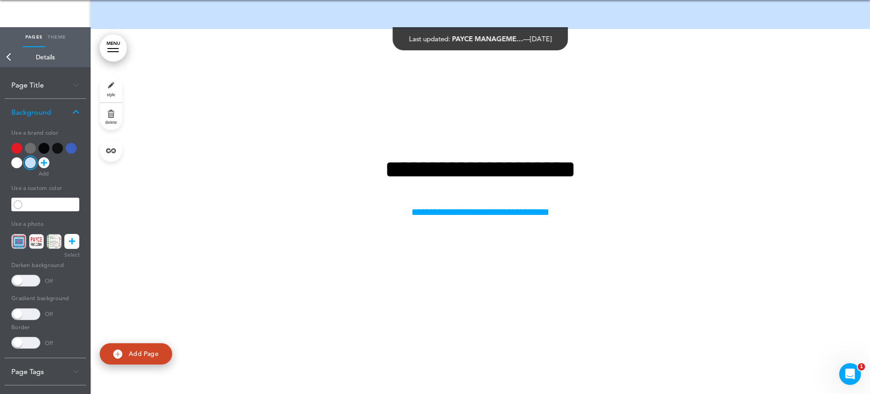
click at [67, 151] on div at bounding box center [71, 148] width 11 height 11
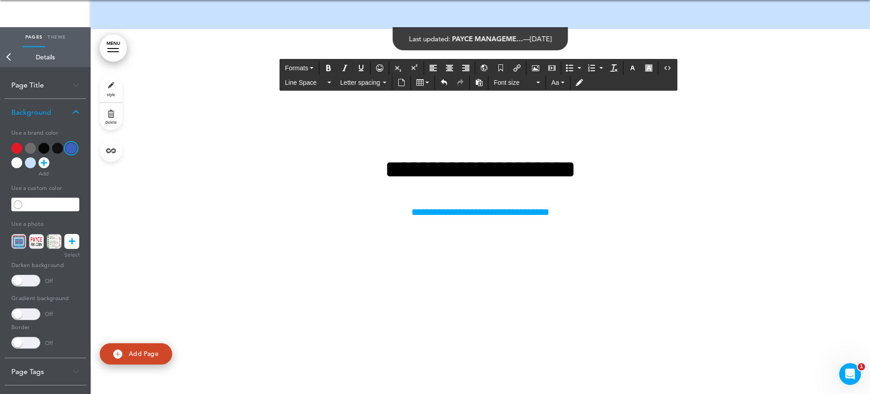
drag, startPoint x: 659, startPoint y: 223, endPoint x: 207, endPoint y: 221, distance: 452.4
click at [634, 70] on icon "button" at bounding box center [632, 67] width 7 height 7
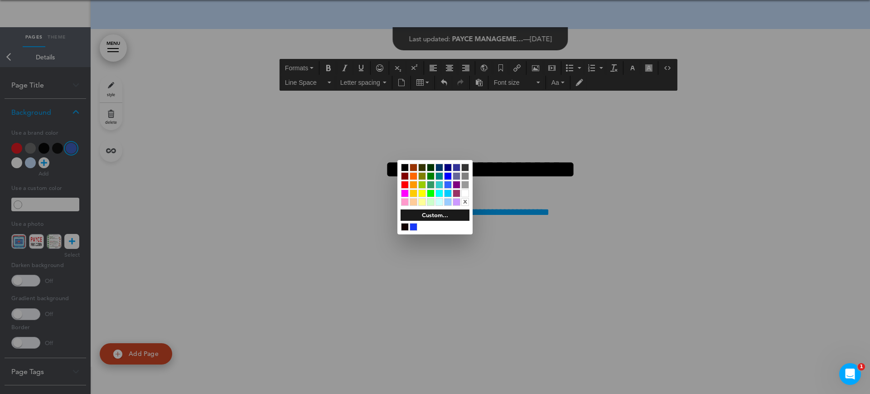
click at [463, 192] on div at bounding box center [465, 193] width 8 height 8
click at [199, 209] on div at bounding box center [435, 197] width 870 height 394
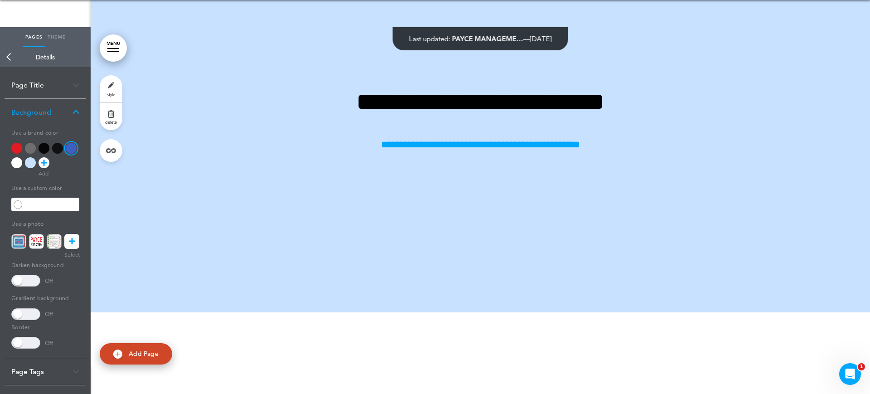
scroll to position [17139, 0]
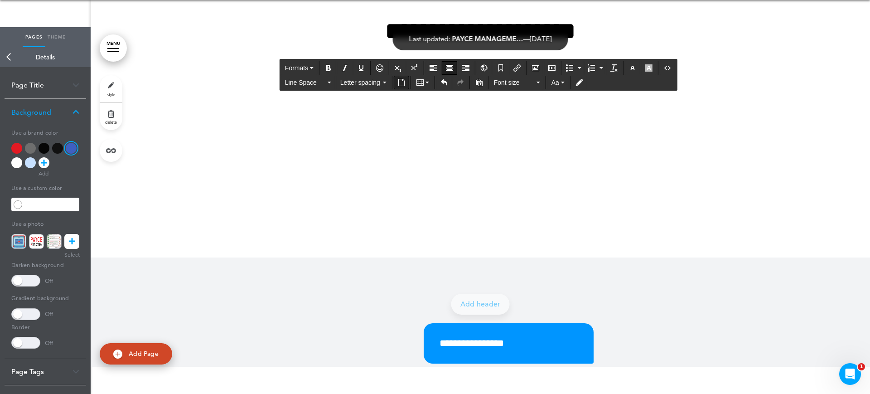
click at [404, 81] on icon "Insert document" at bounding box center [401, 82] width 7 height 7
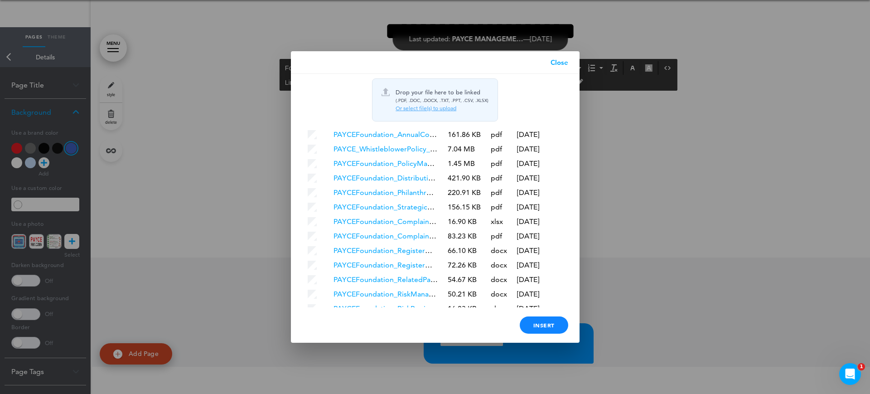
scroll to position [133, 0]
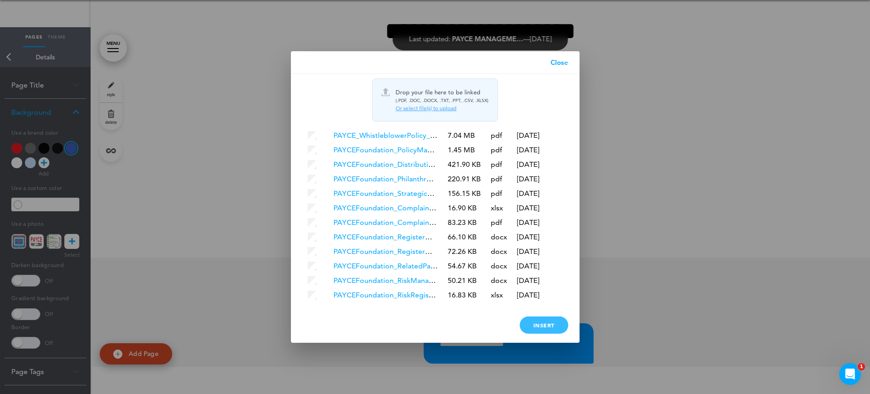
click at [550, 329] on div "Insert" at bounding box center [543, 324] width 48 height 17
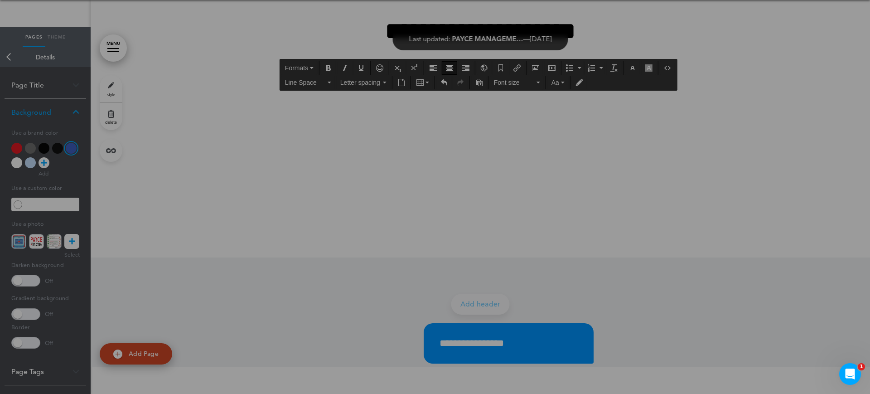
scroll to position [0, 0]
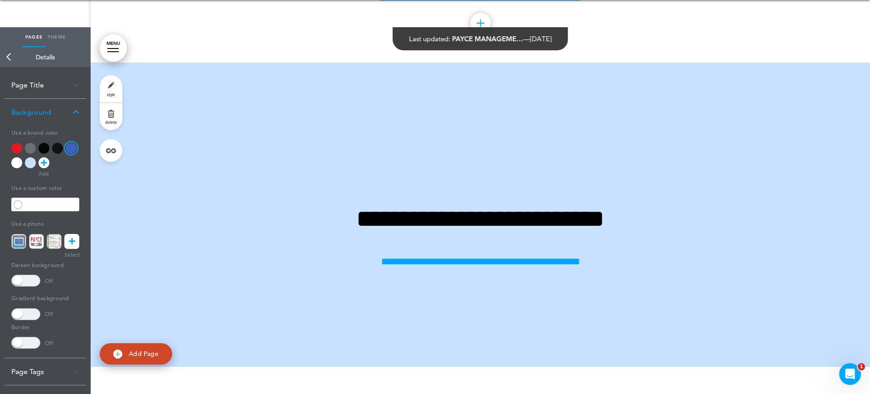
scroll to position [16573, 0]
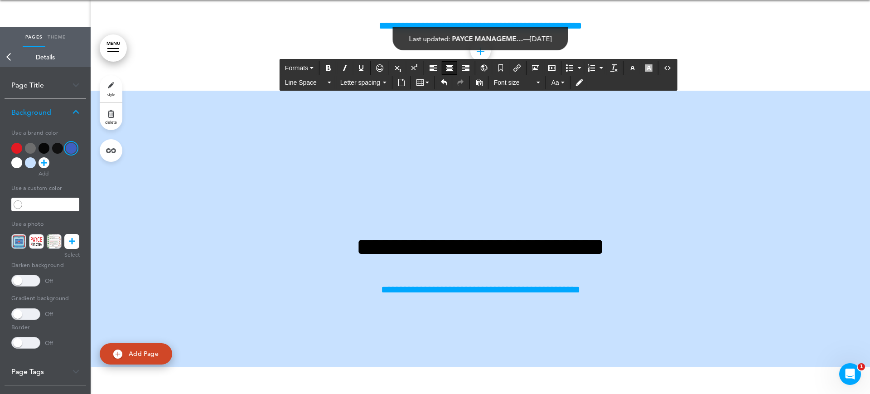
drag, startPoint x: 575, startPoint y: 168, endPoint x: 302, endPoint y: 168, distance: 273.1
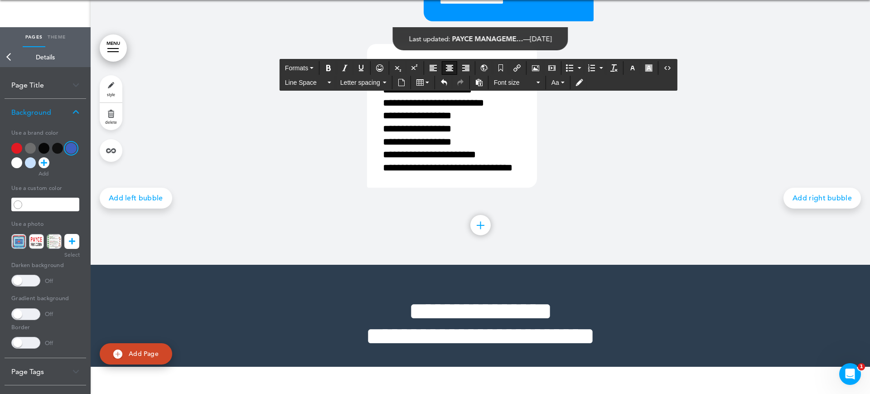
scroll to position [17479, 0]
